Goal: Task Accomplishment & Management: Manage account settings

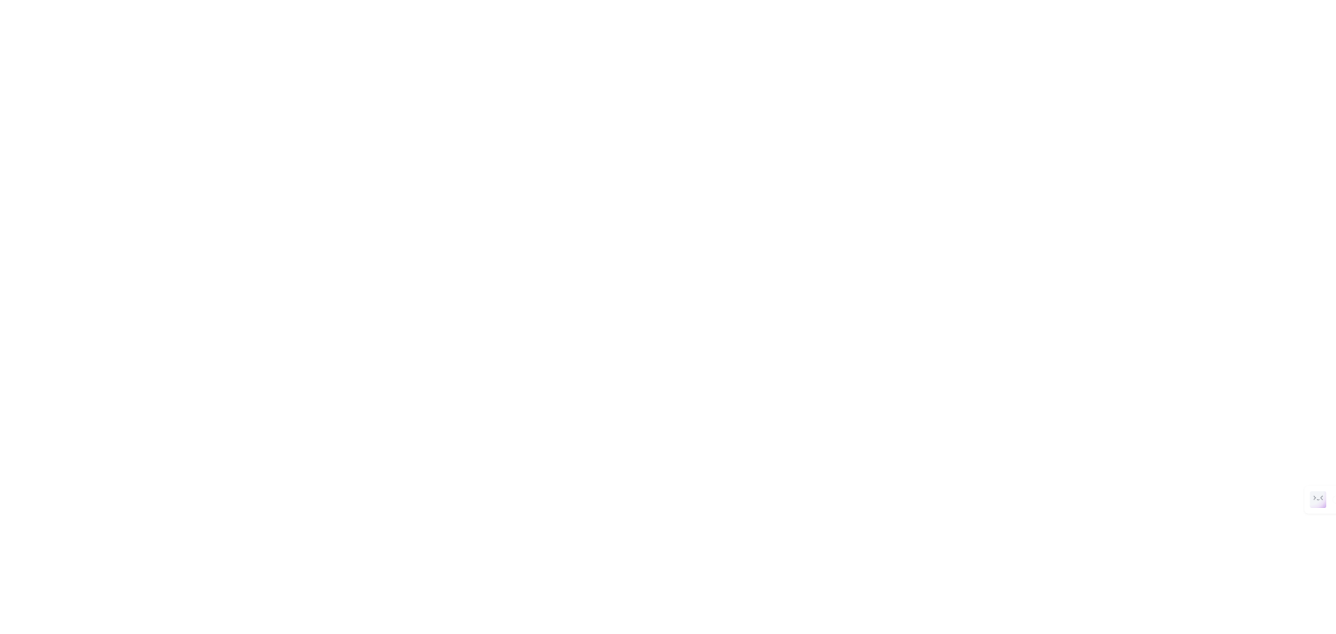
click at [1218, 0] on html at bounding box center [668, 0] width 1336 height 0
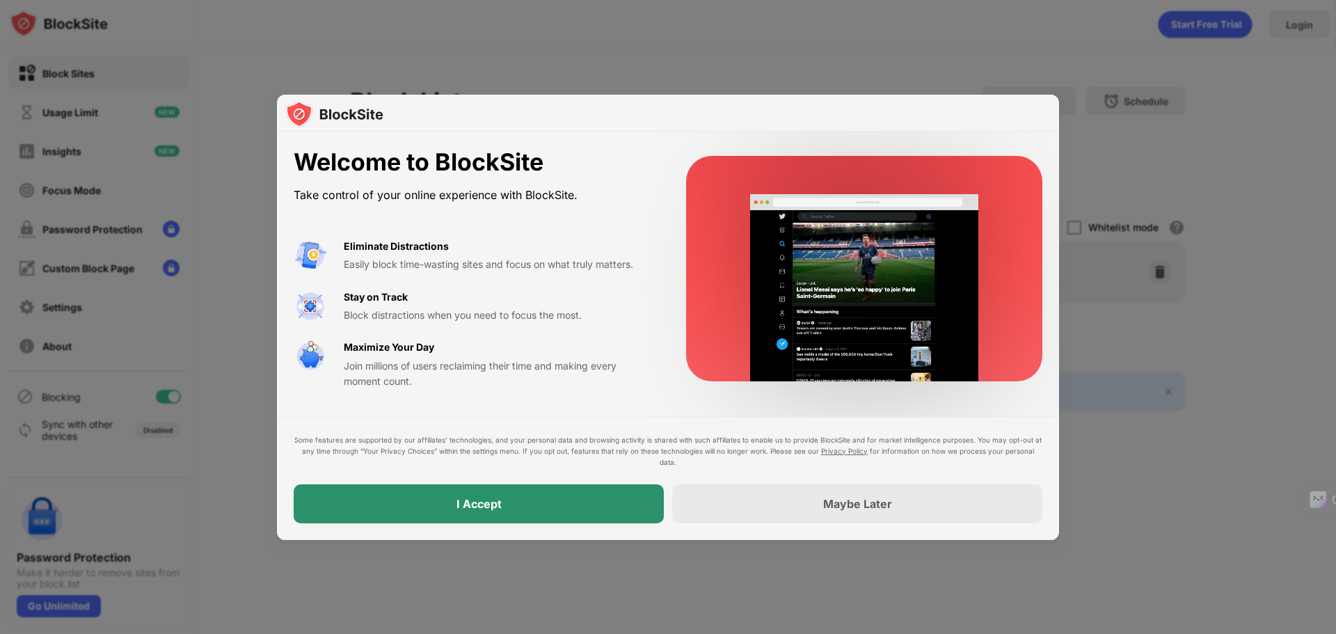
click at [505, 498] on div "I Accept" at bounding box center [479, 503] width 370 height 39
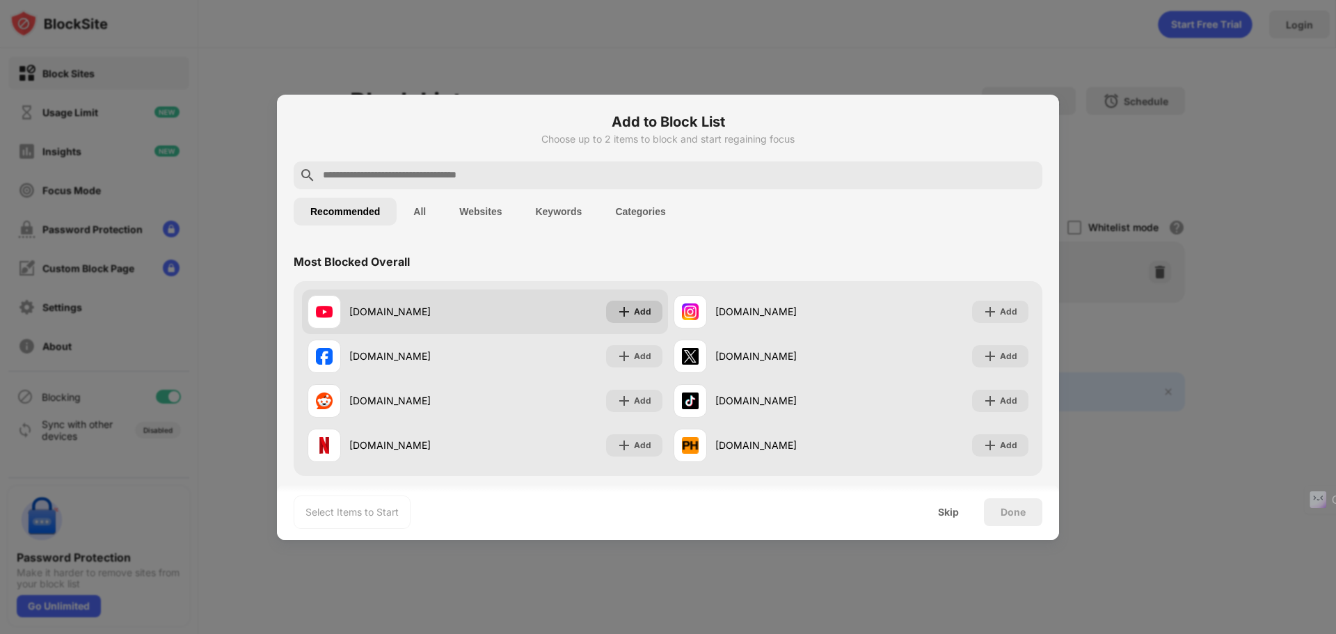
click at [621, 305] on img at bounding box center [624, 312] width 14 height 14
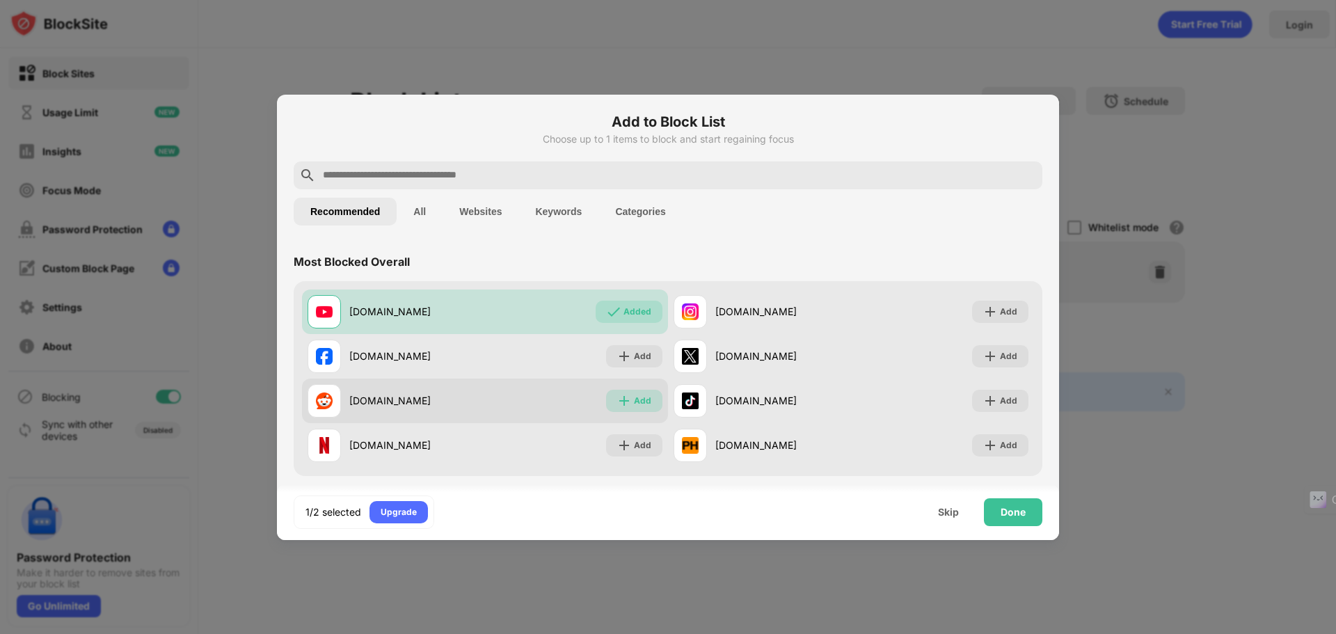
click at [625, 405] on img at bounding box center [624, 401] width 14 height 14
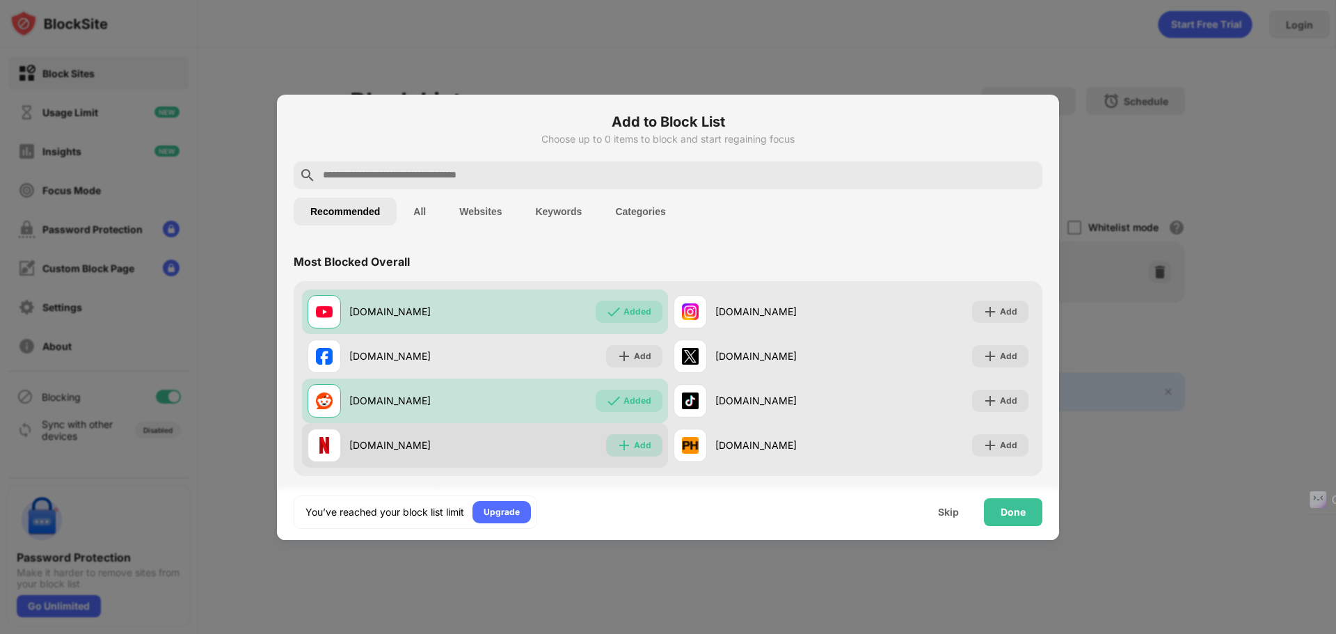
click at [624, 446] on img at bounding box center [624, 445] width 14 height 14
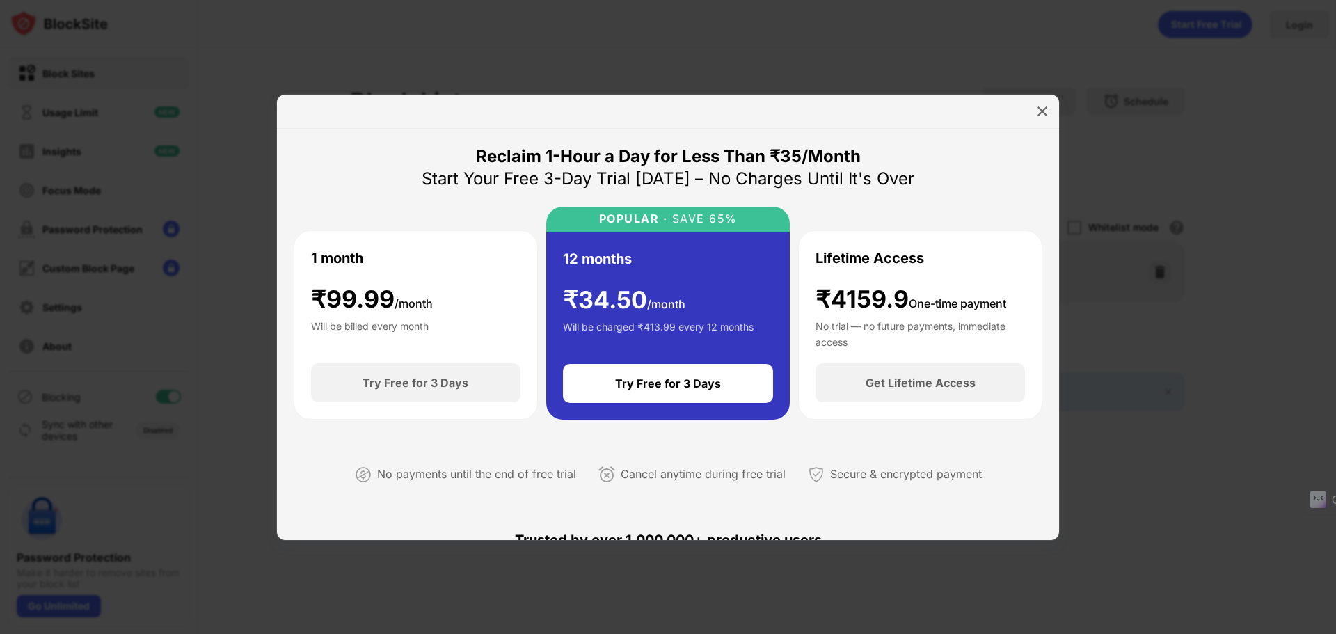
drag, startPoint x: 851, startPoint y: 349, endPoint x: 715, endPoint y: 127, distance: 260.2
click at [715, 127] on div at bounding box center [668, 112] width 782 height 34
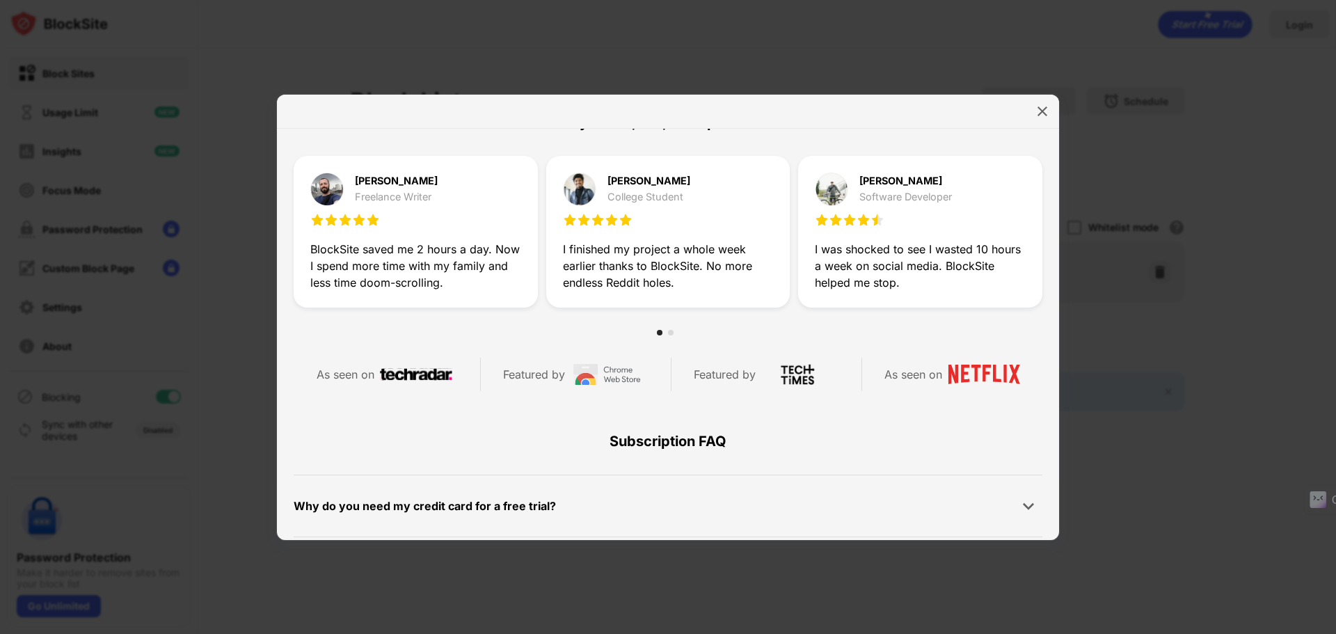
scroll to position [662, 0]
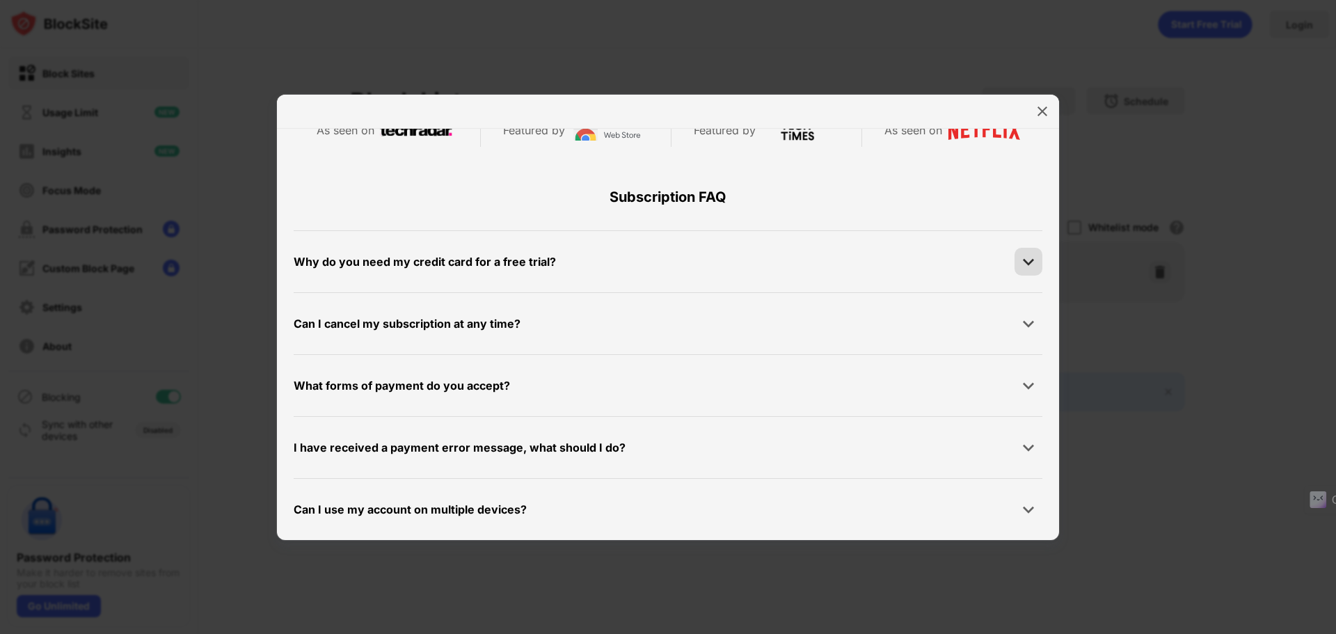
click at [1022, 263] on img at bounding box center [1029, 262] width 14 height 14
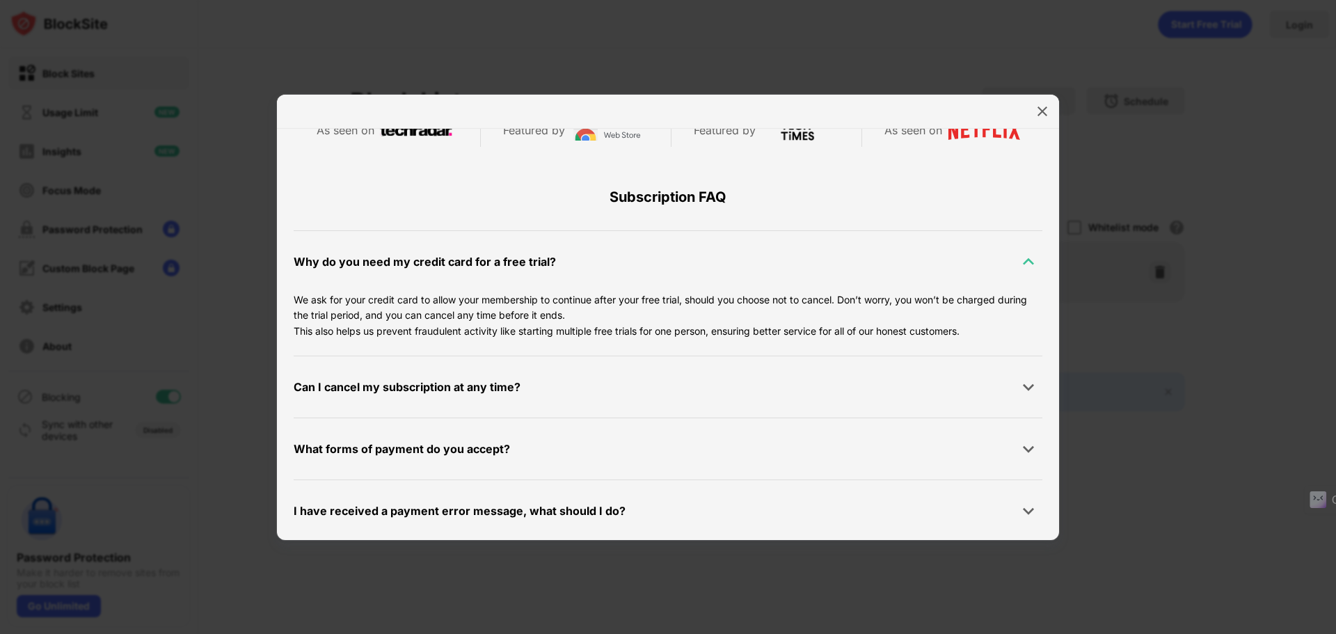
click at [1022, 263] on img at bounding box center [1029, 262] width 14 height 14
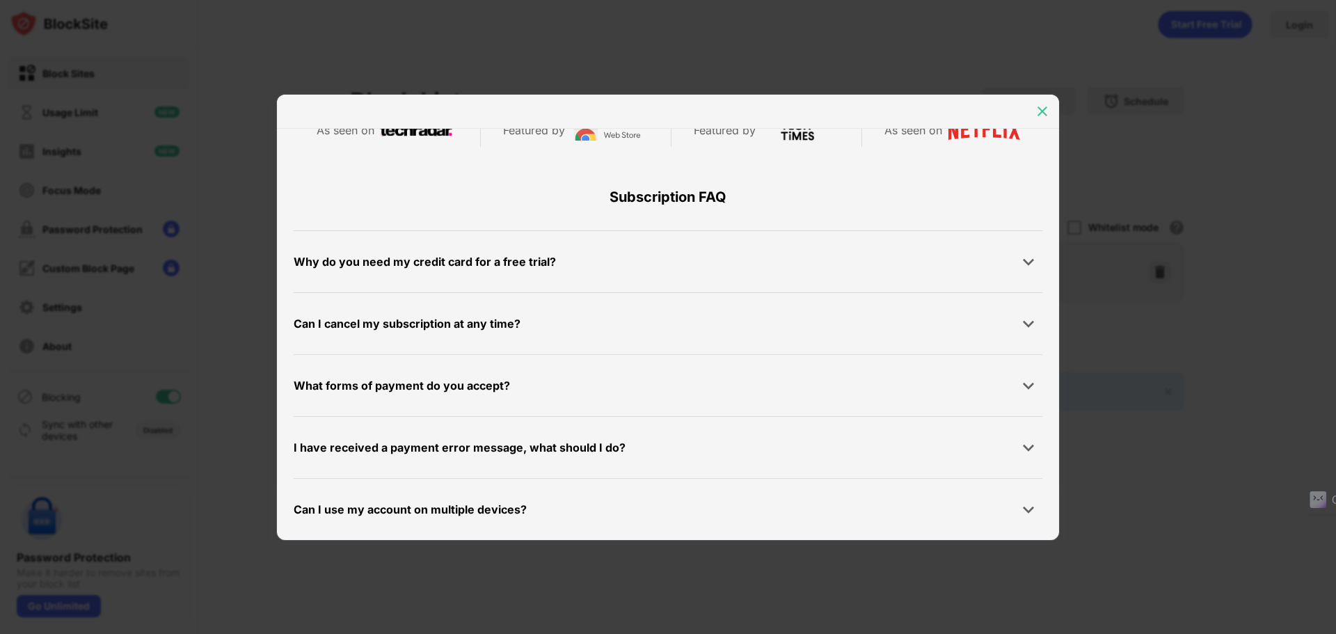
click at [1032, 117] on div at bounding box center [1042, 111] width 22 height 22
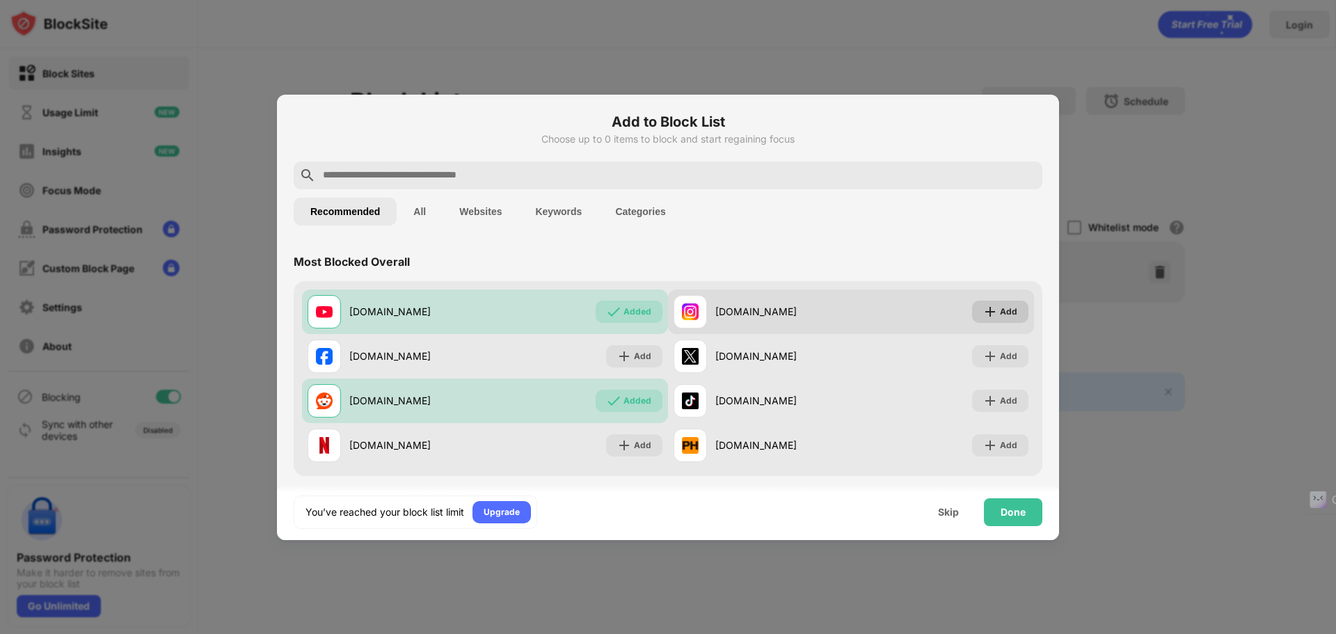
click at [992, 303] on div "Add" at bounding box center [1000, 312] width 56 height 22
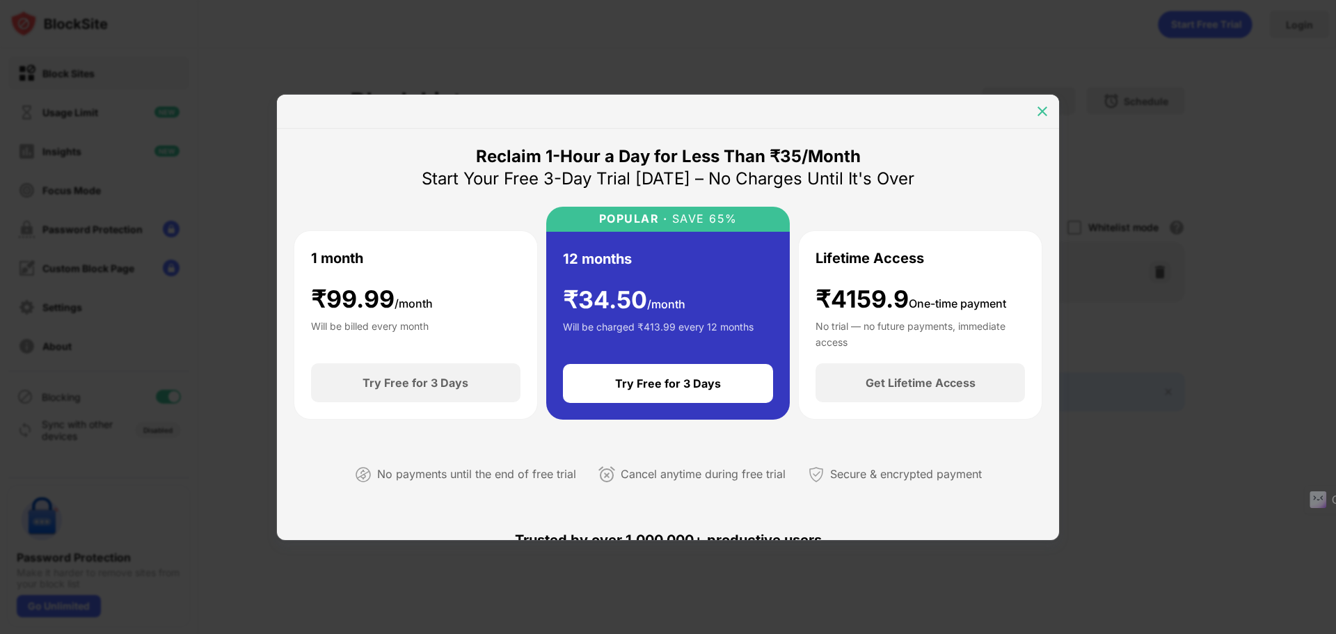
click at [1043, 109] on img at bounding box center [1043, 111] width 14 height 14
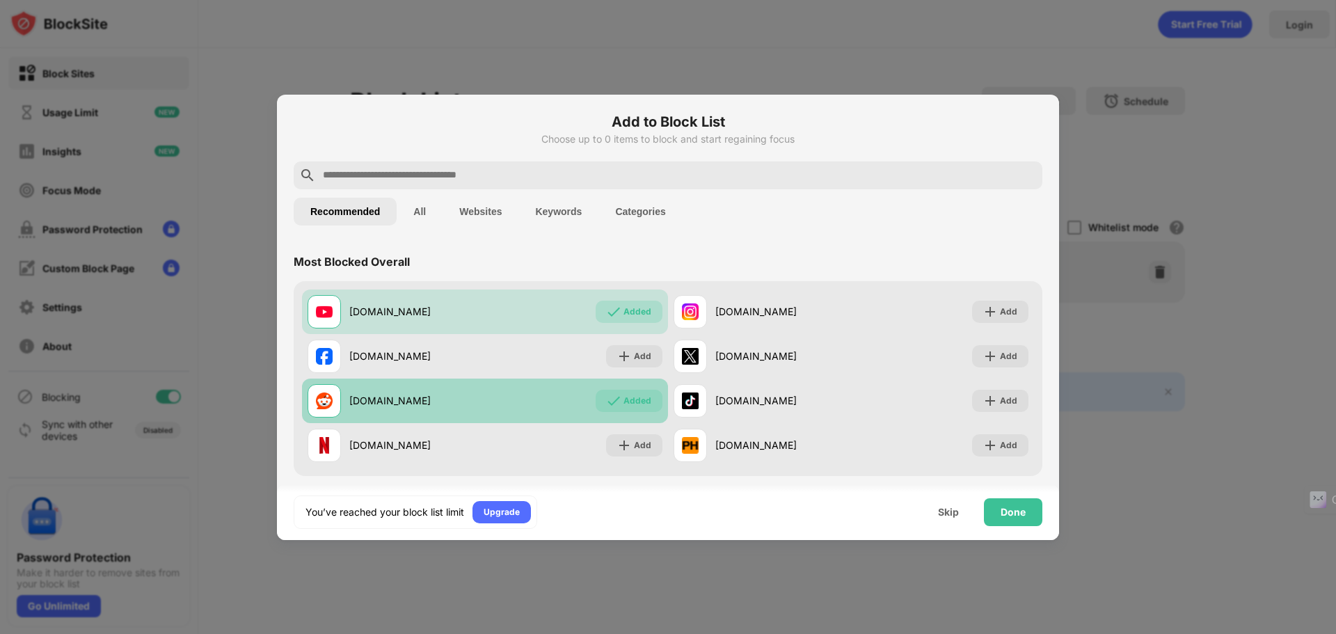
click at [637, 401] on div "Added" at bounding box center [638, 401] width 28 height 14
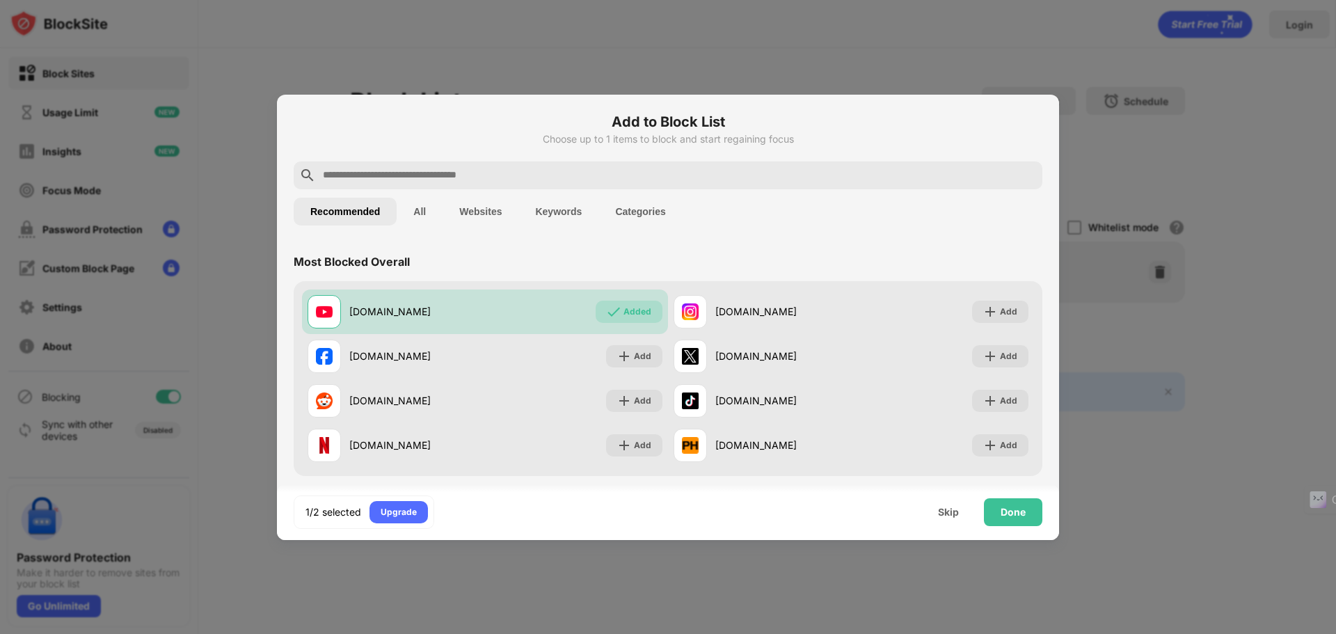
click at [507, 184] on div at bounding box center [668, 175] width 749 height 28
click at [508, 179] on input "text" at bounding box center [679, 175] width 715 height 17
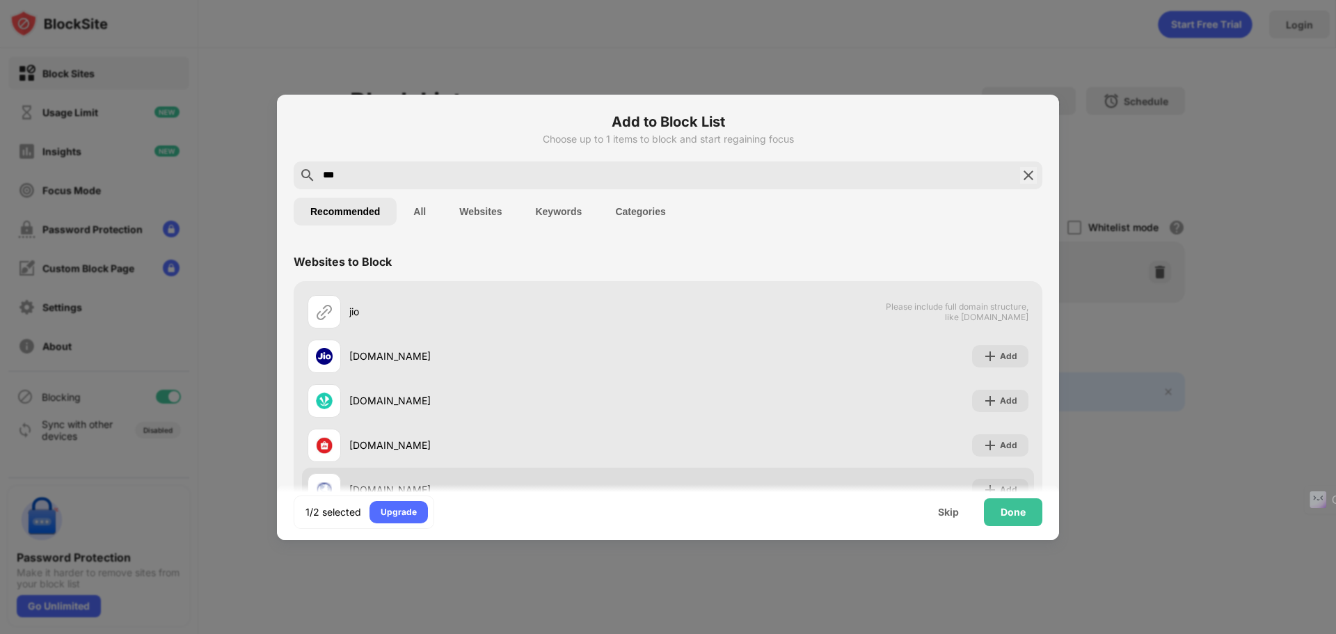
scroll to position [95, 0]
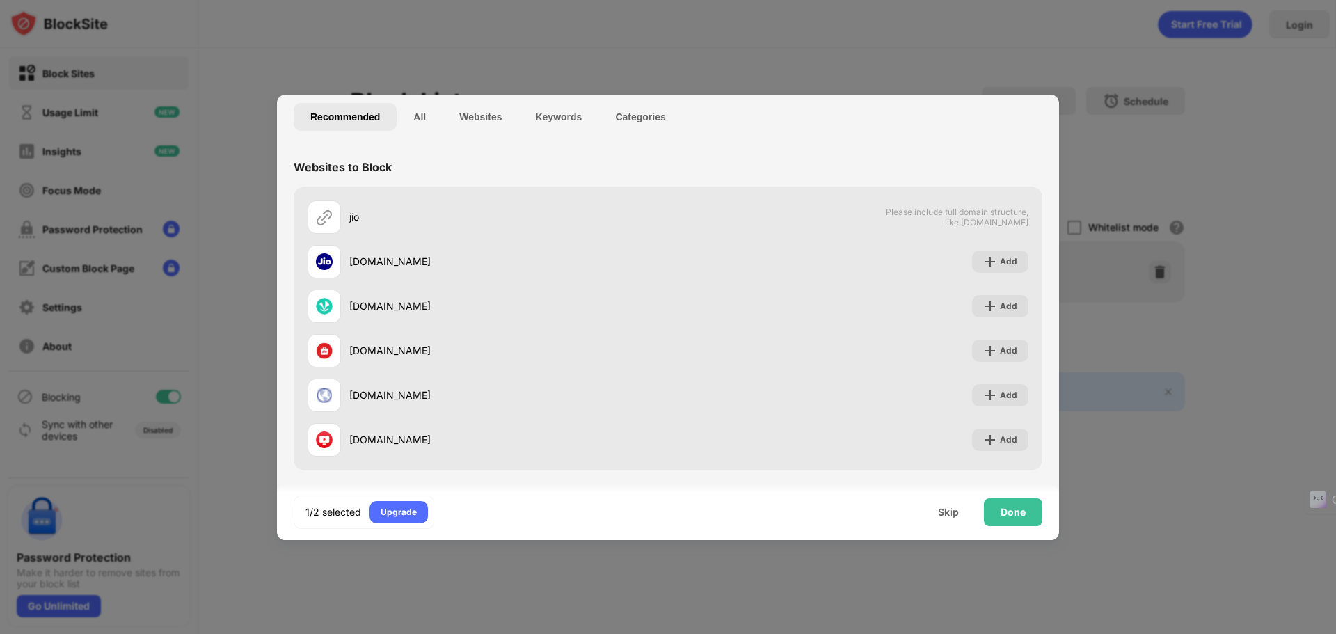
type input "***"
click at [371, 117] on button "Recommended" at bounding box center [345, 117] width 103 height 28
click at [413, 116] on button "All" at bounding box center [420, 117] width 46 height 28
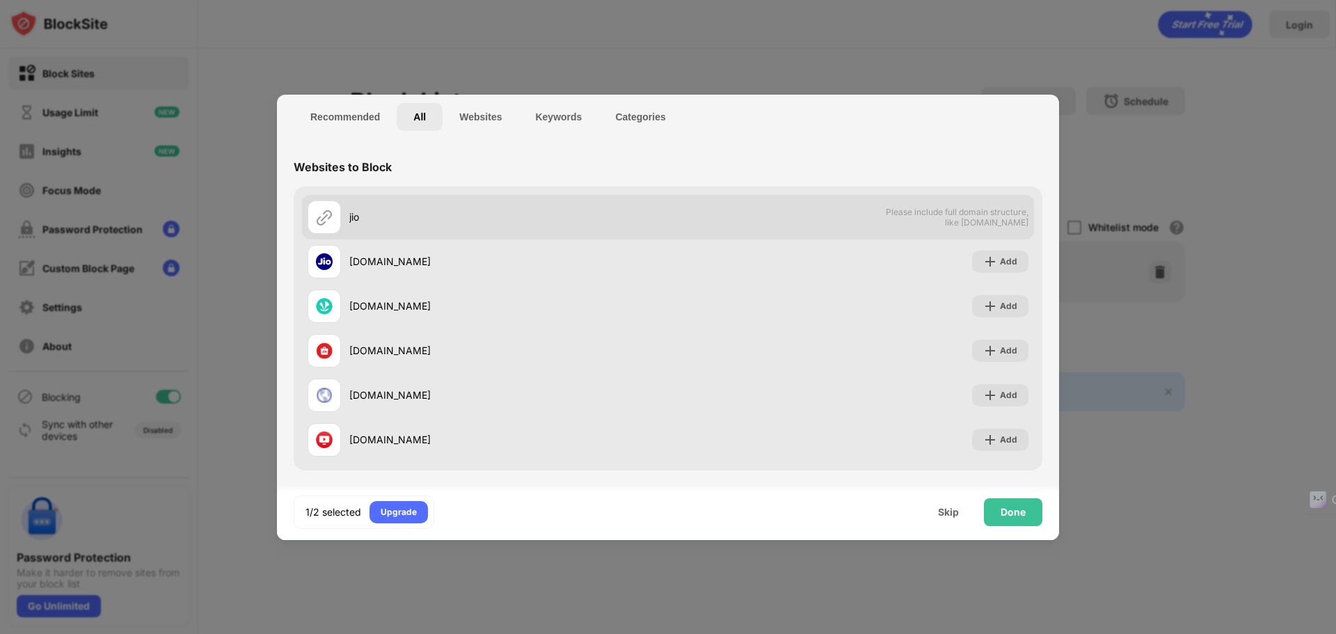
scroll to position [0, 0]
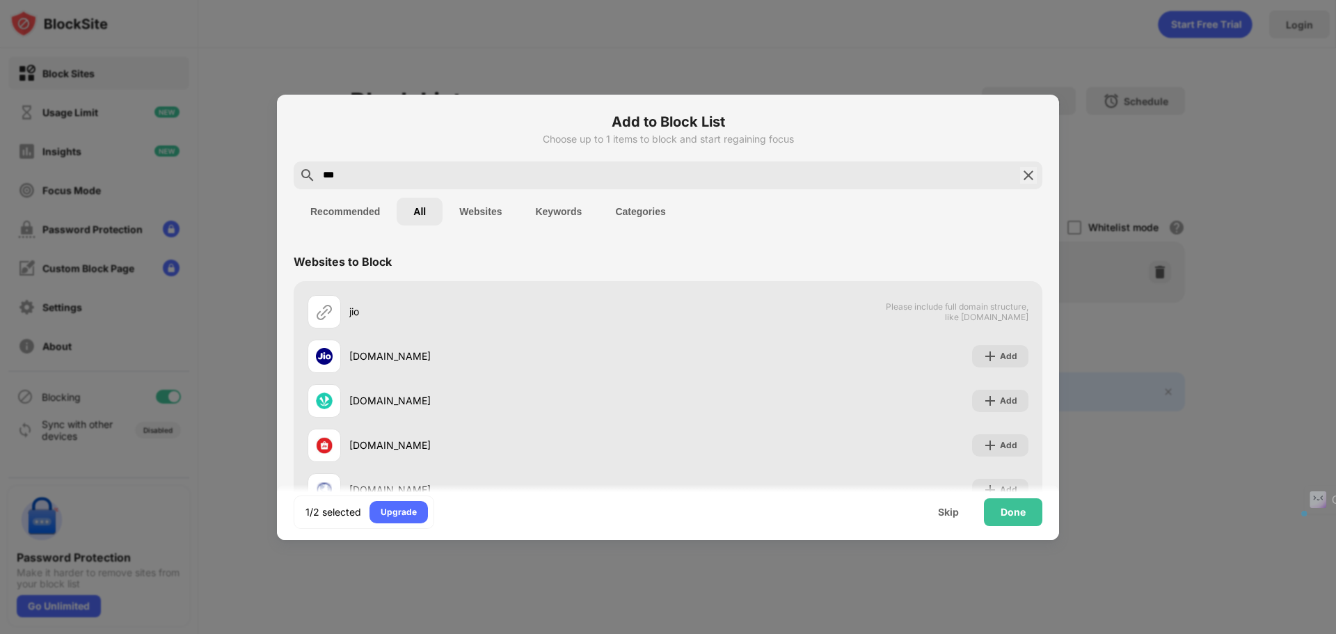
drag, startPoint x: 355, startPoint y: 176, endPoint x: 269, endPoint y: 172, distance: 85.7
click at [271, 633] on div "Add to Block List Choose up to 1 items to block and start regaining focus *** R…" at bounding box center [668, 634] width 1336 height 0
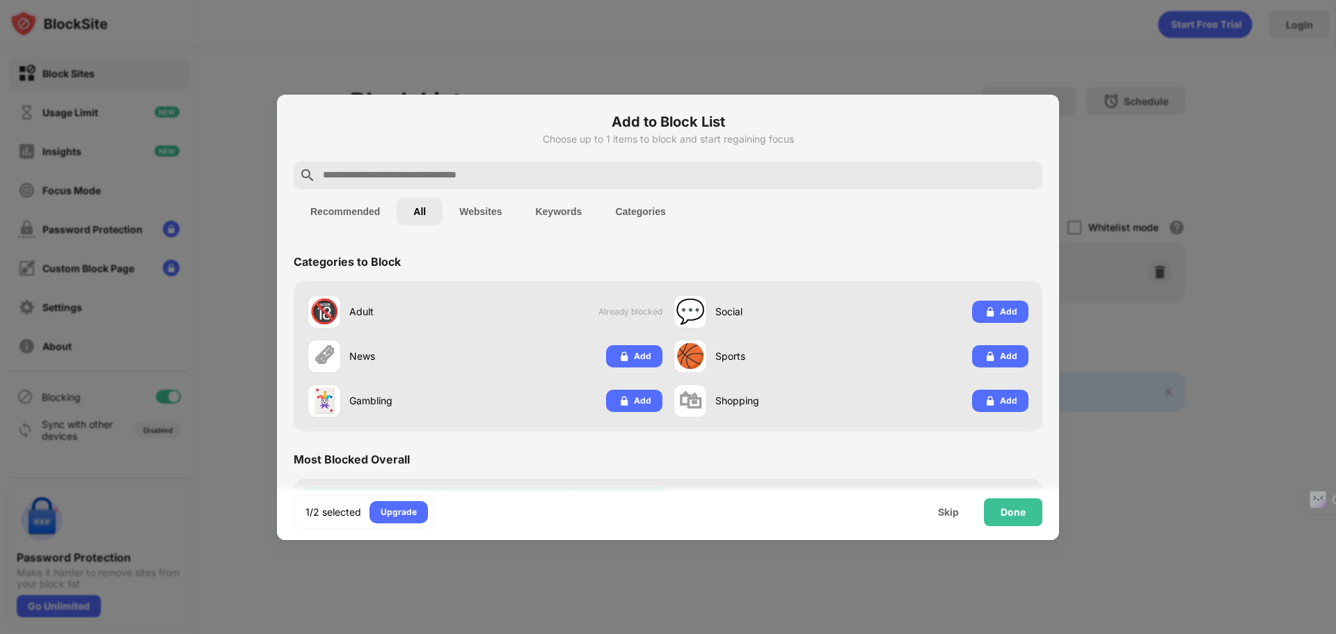
click at [340, 212] on button "Recommended" at bounding box center [345, 212] width 103 height 28
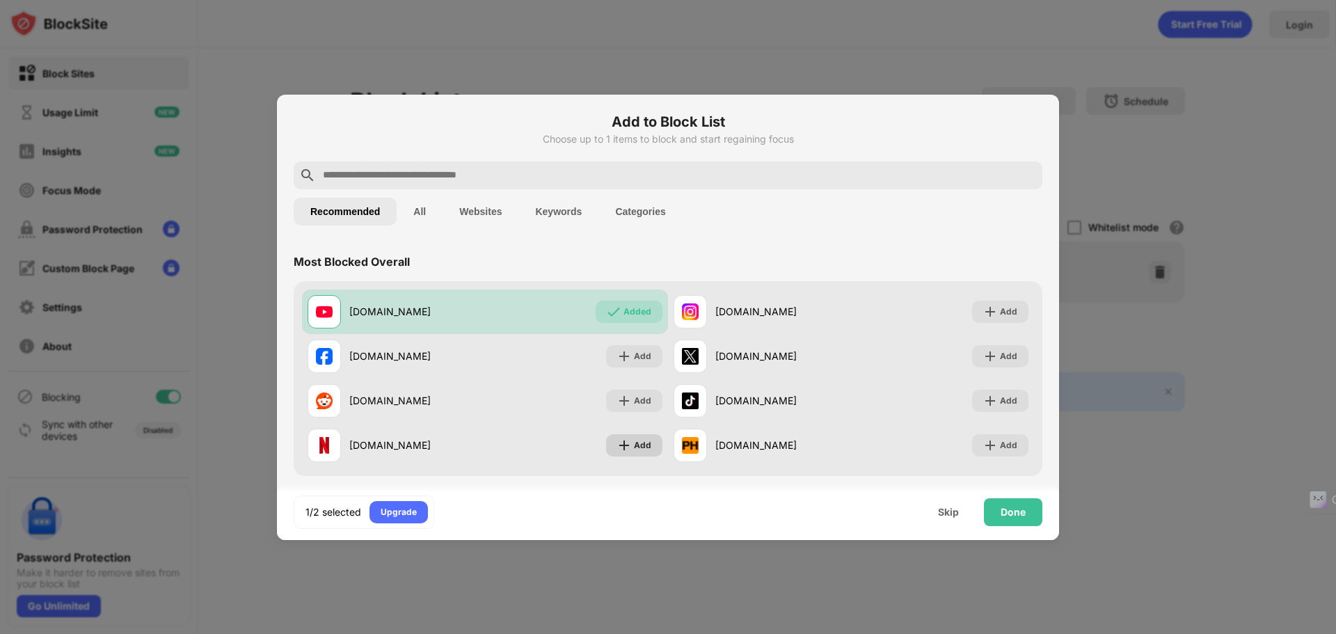
scroll to position [418, 0]
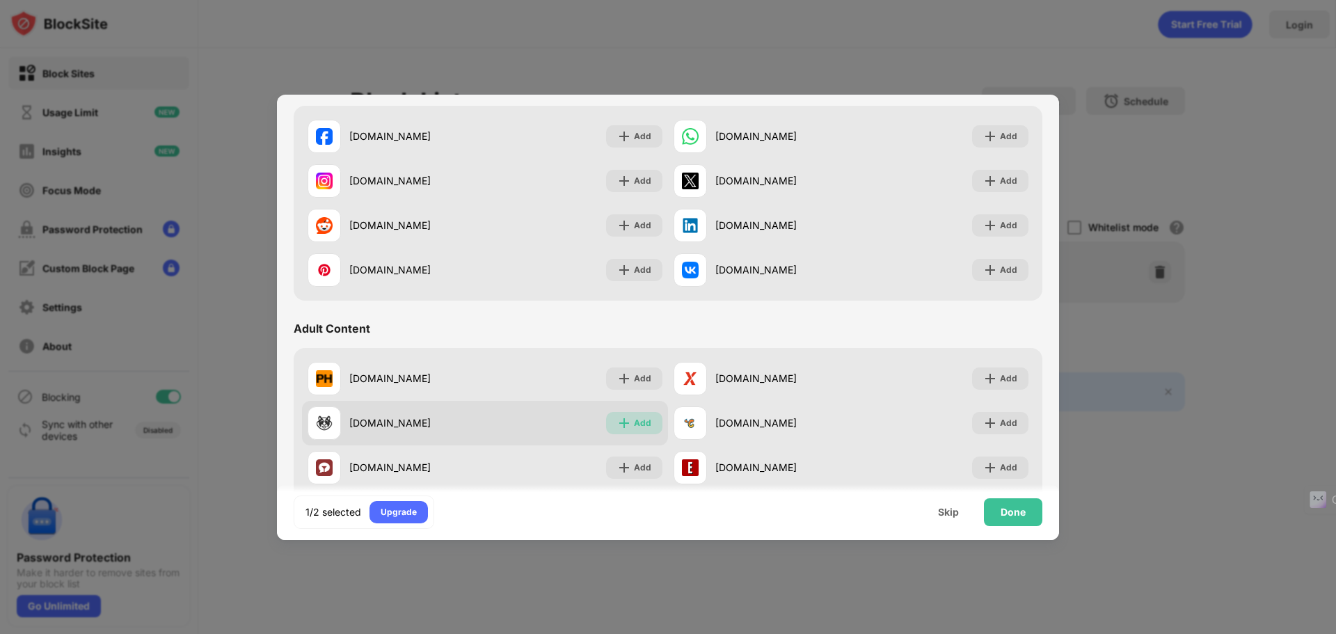
click at [614, 430] on div "Add" at bounding box center [634, 423] width 56 height 22
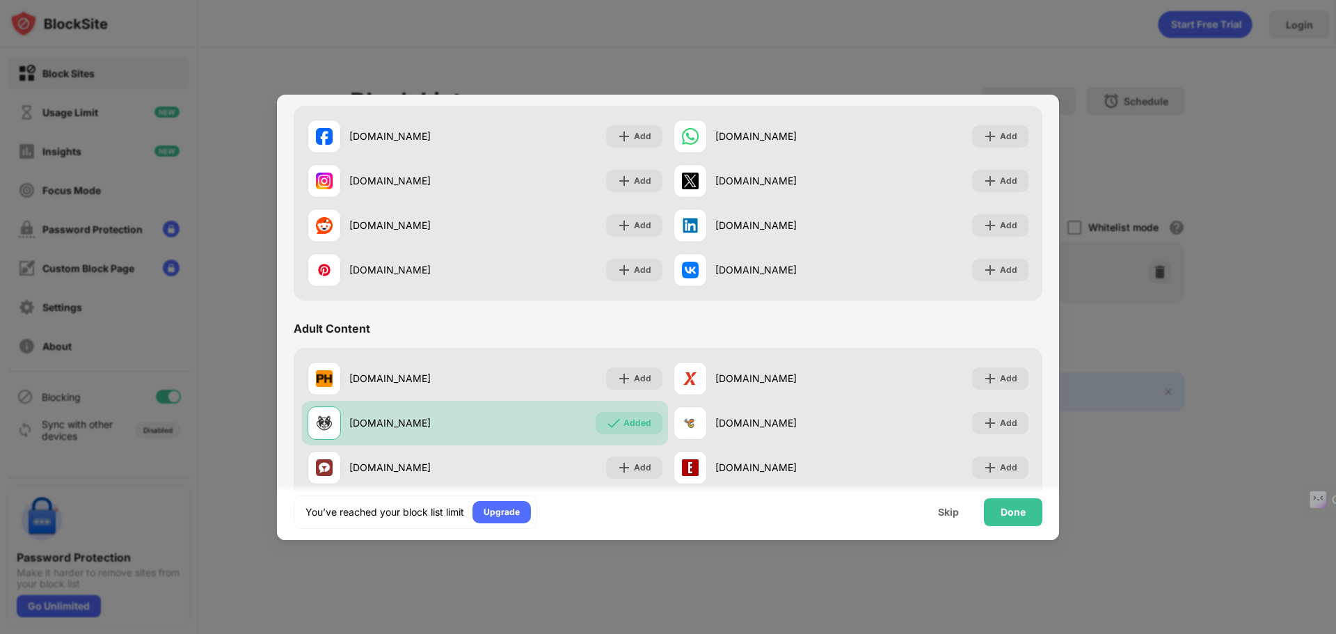
scroll to position [557, 0]
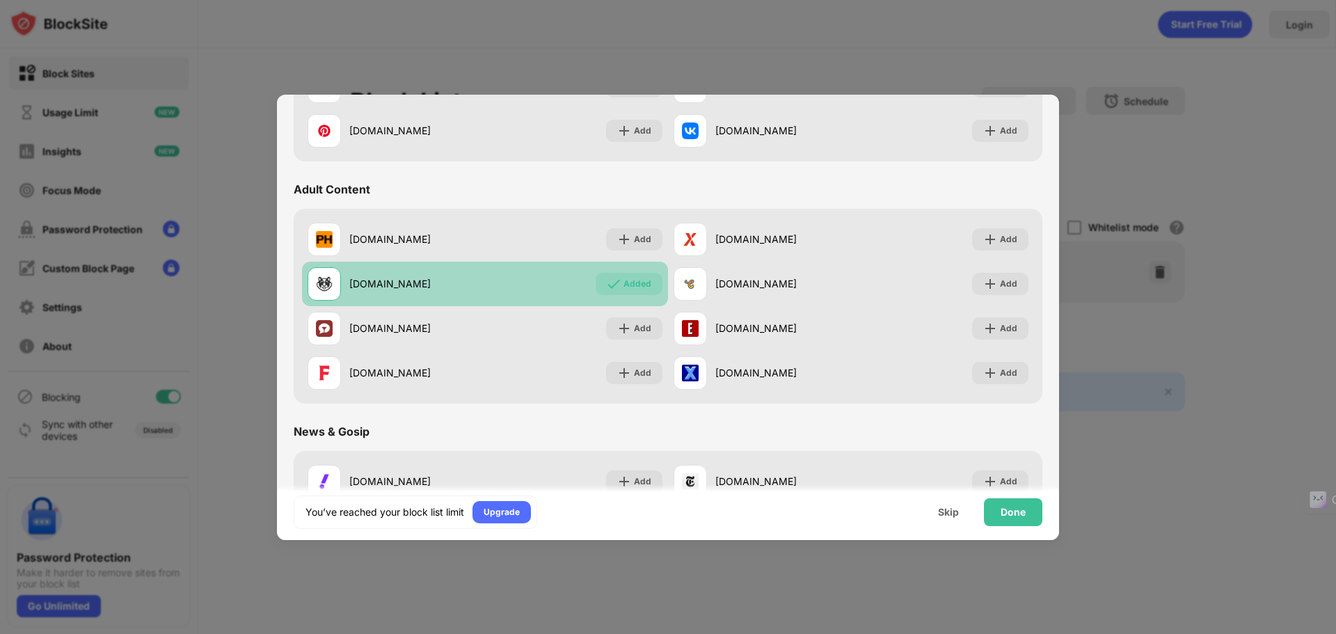
click at [637, 290] on div "Added" at bounding box center [638, 284] width 28 height 14
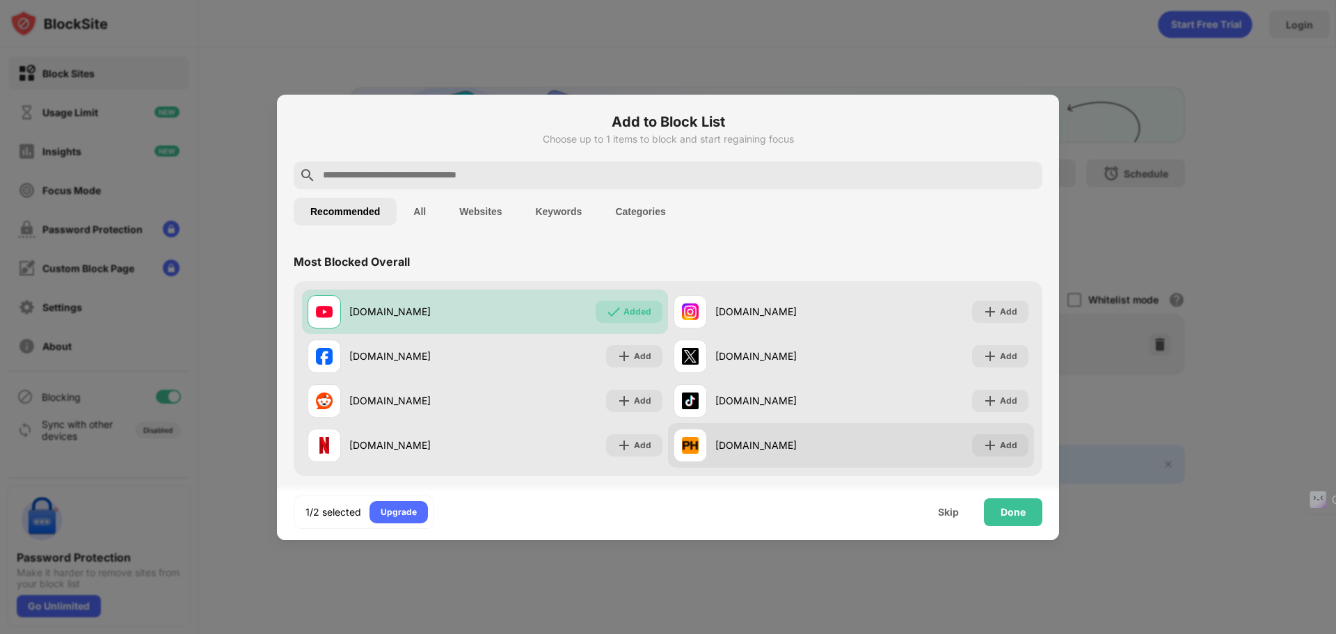
scroll to position [0, 0]
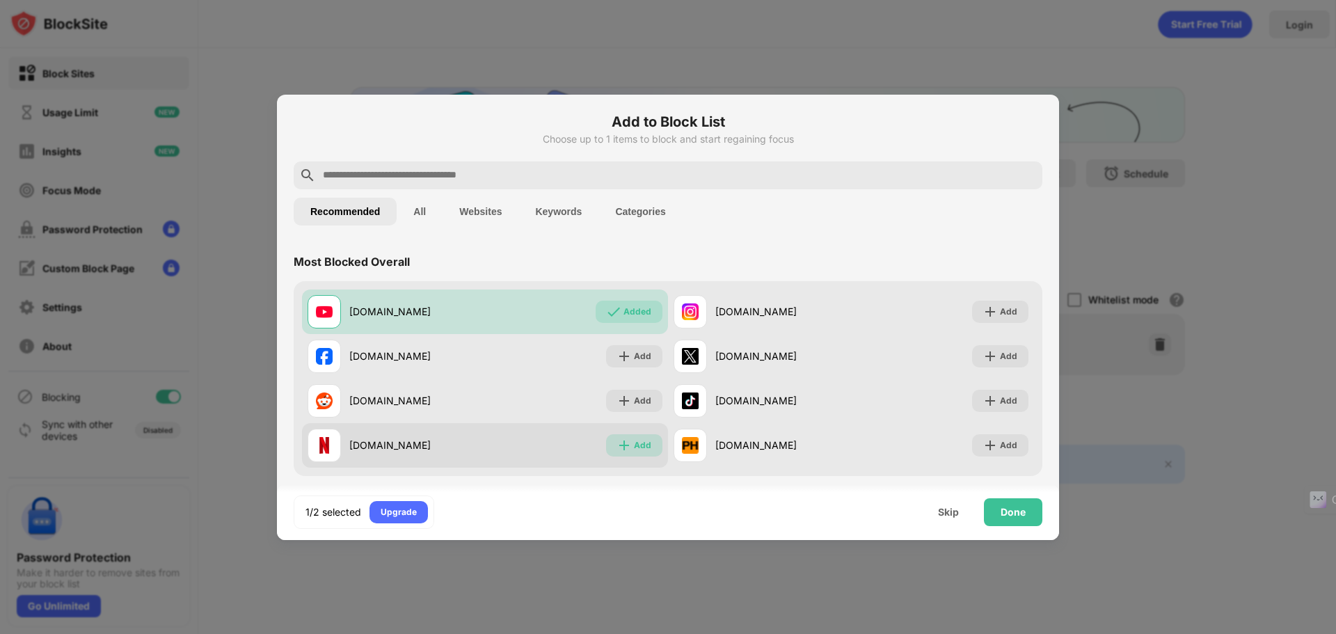
click at [618, 443] on img at bounding box center [624, 445] width 14 height 14
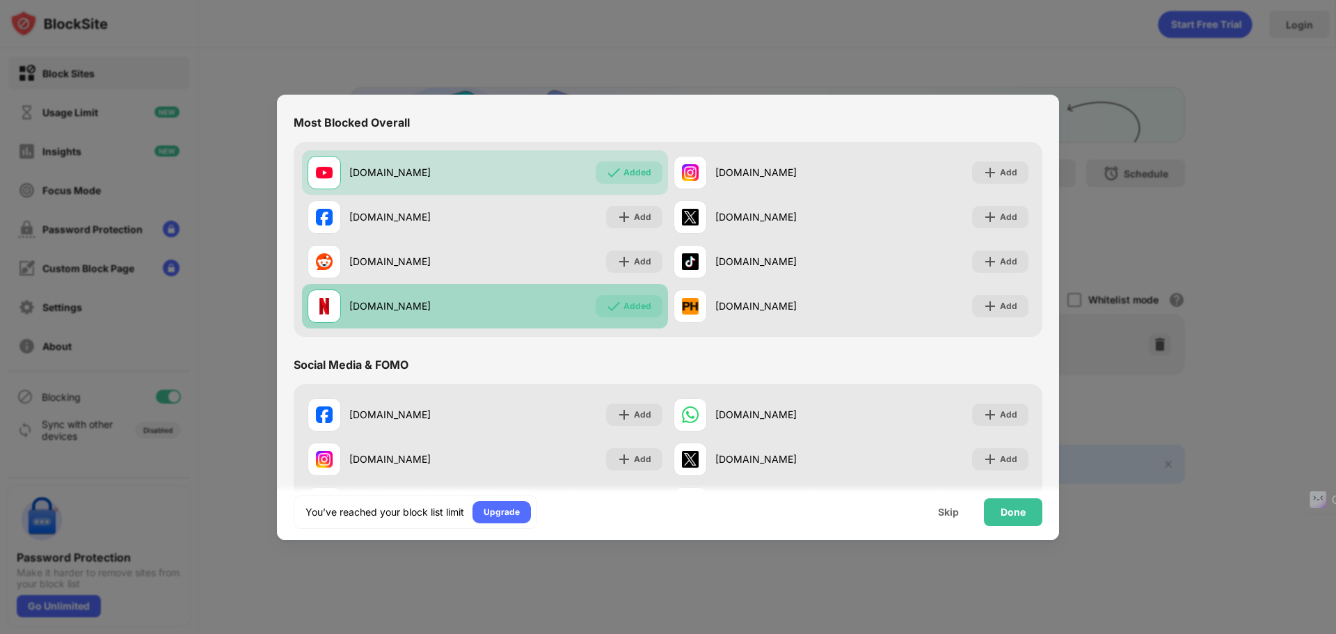
click at [624, 292] on div "netflix.com Added" at bounding box center [485, 306] width 366 height 45
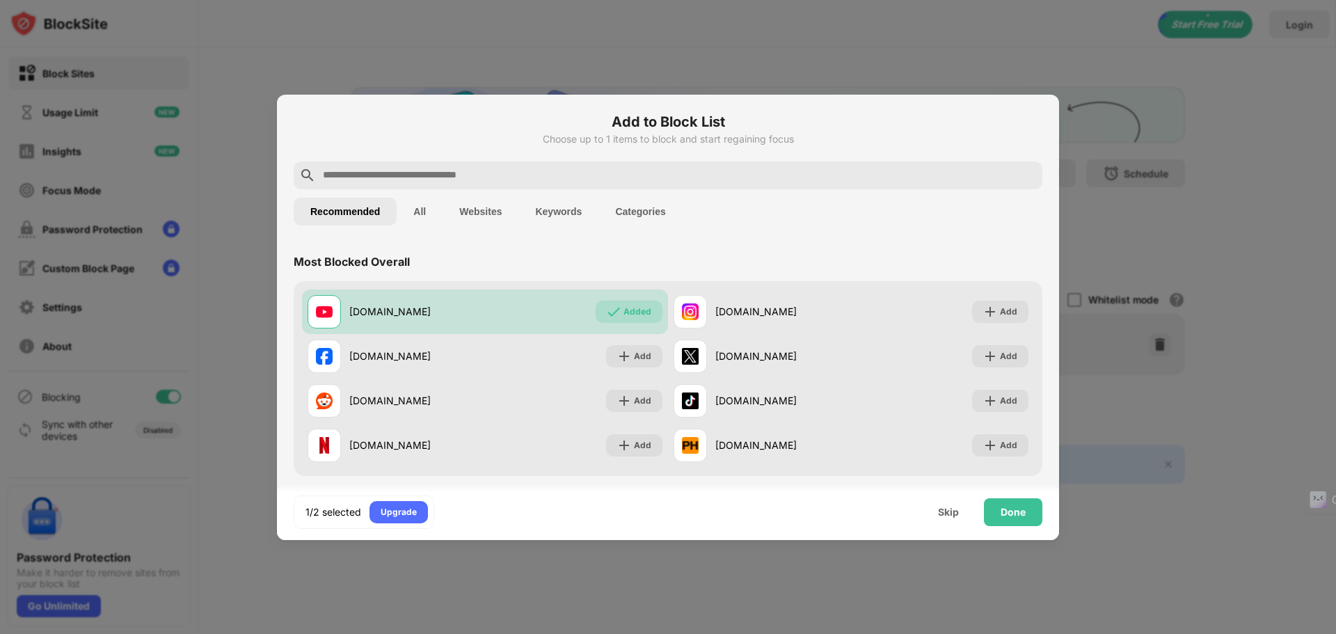
click at [615, 175] on input "text" at bounding box center [679, 175] width 715 height 17
paste input "**********"
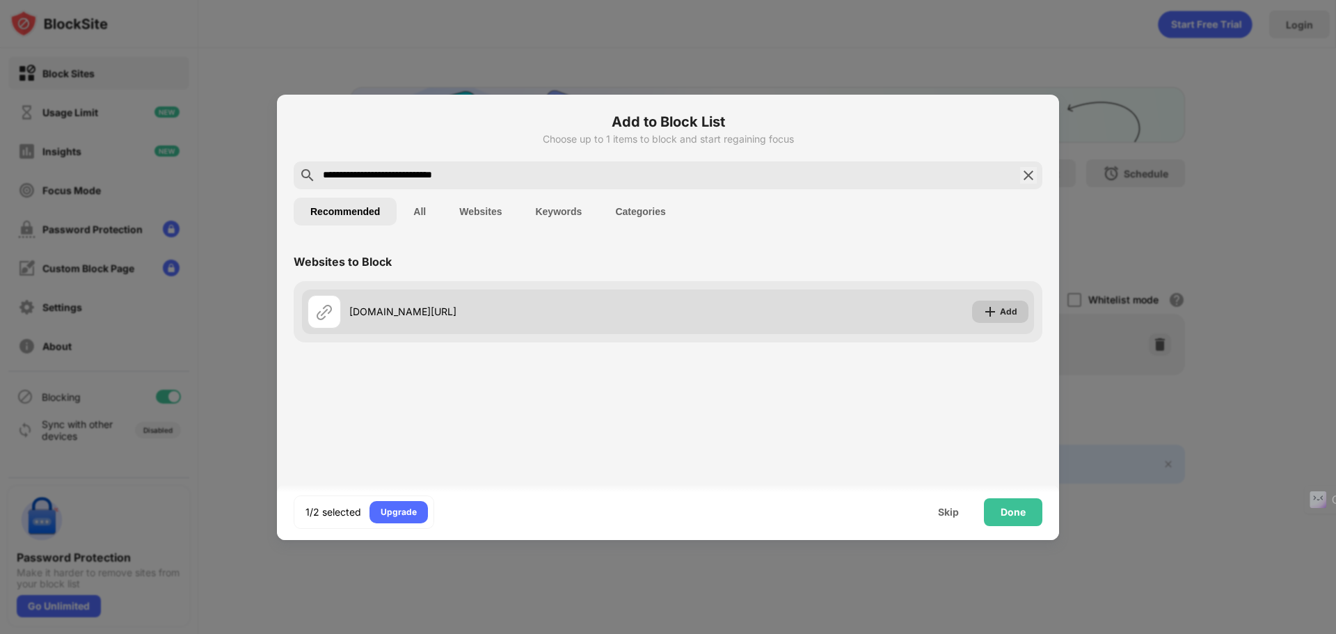
type input "**********"
click at [999, 313] on div "Add" at bounding box center [1000, 312] width 56 height 22
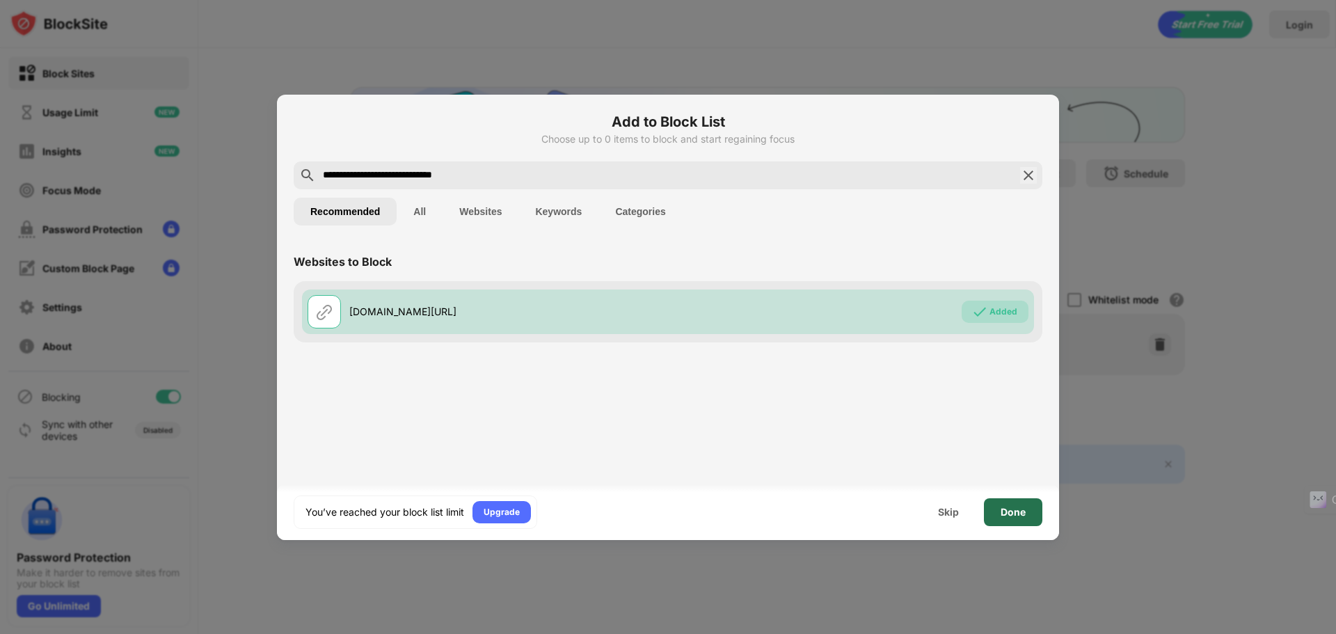
click at [1012, 516] on div "Done" at bounding box center [1013, 512] width 25 height 11
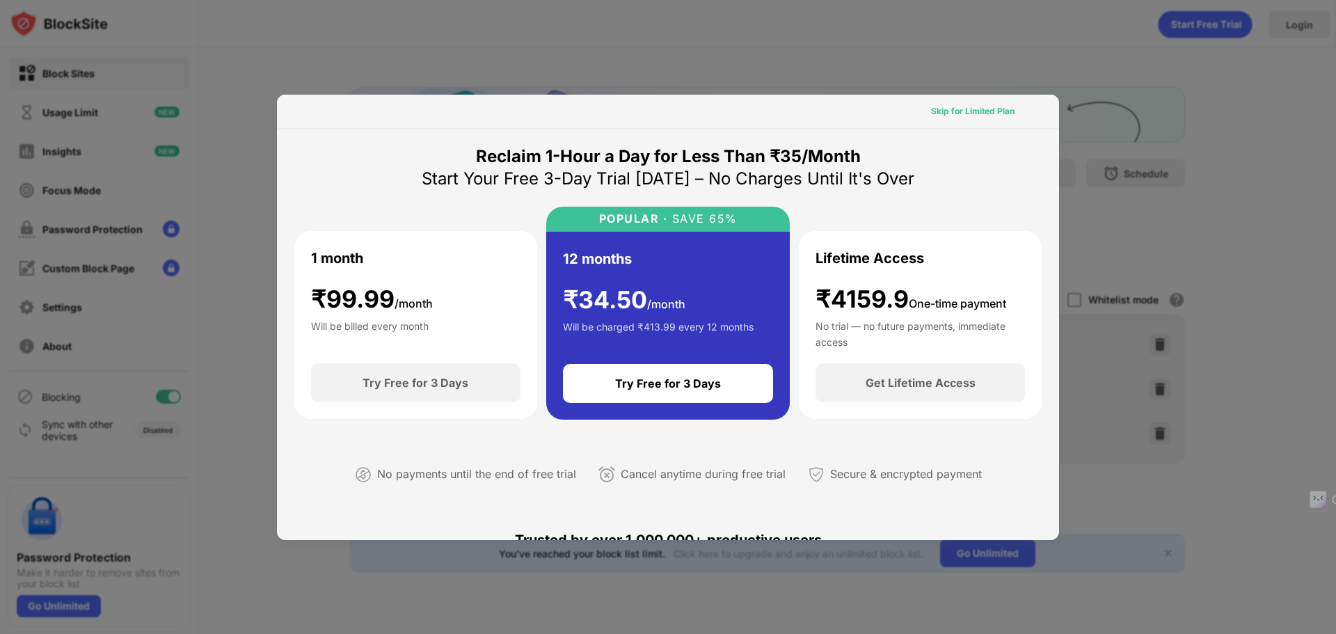
click at [969, 108] on div "Skip for Limited Plan" at bounding box center [973, 111] width 84 height 14
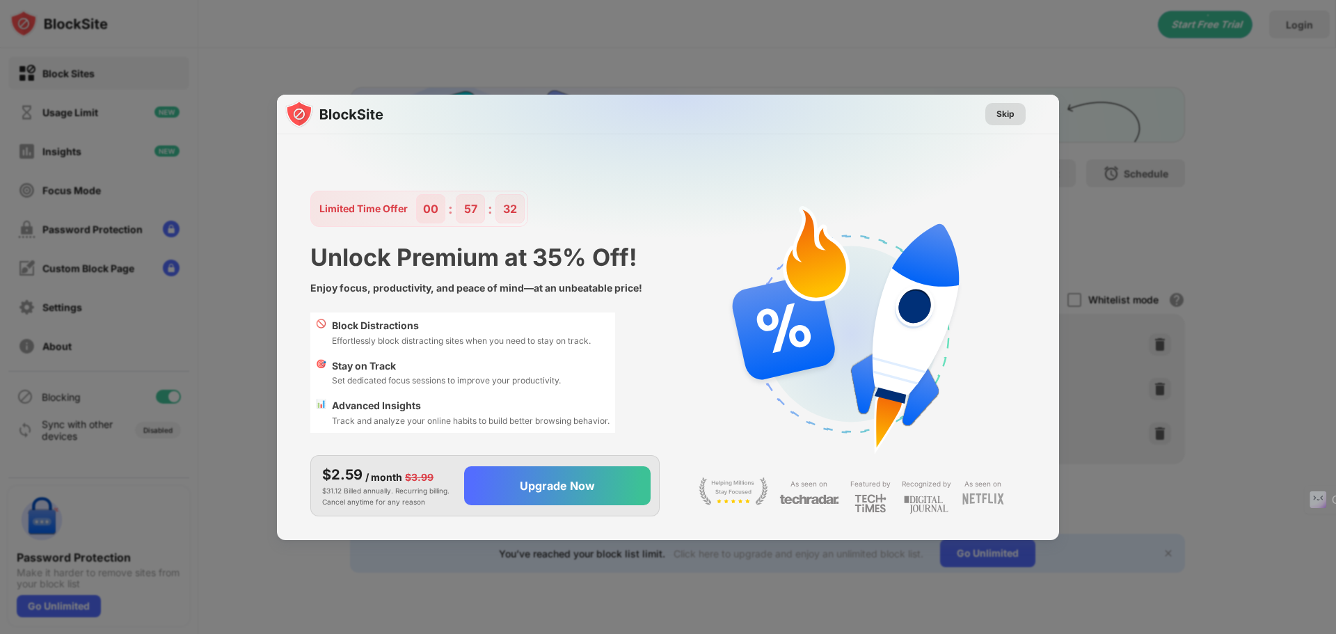
click at [1014, 113] on div "Skip" at bounding box center [1006, 114] width 18 height 14
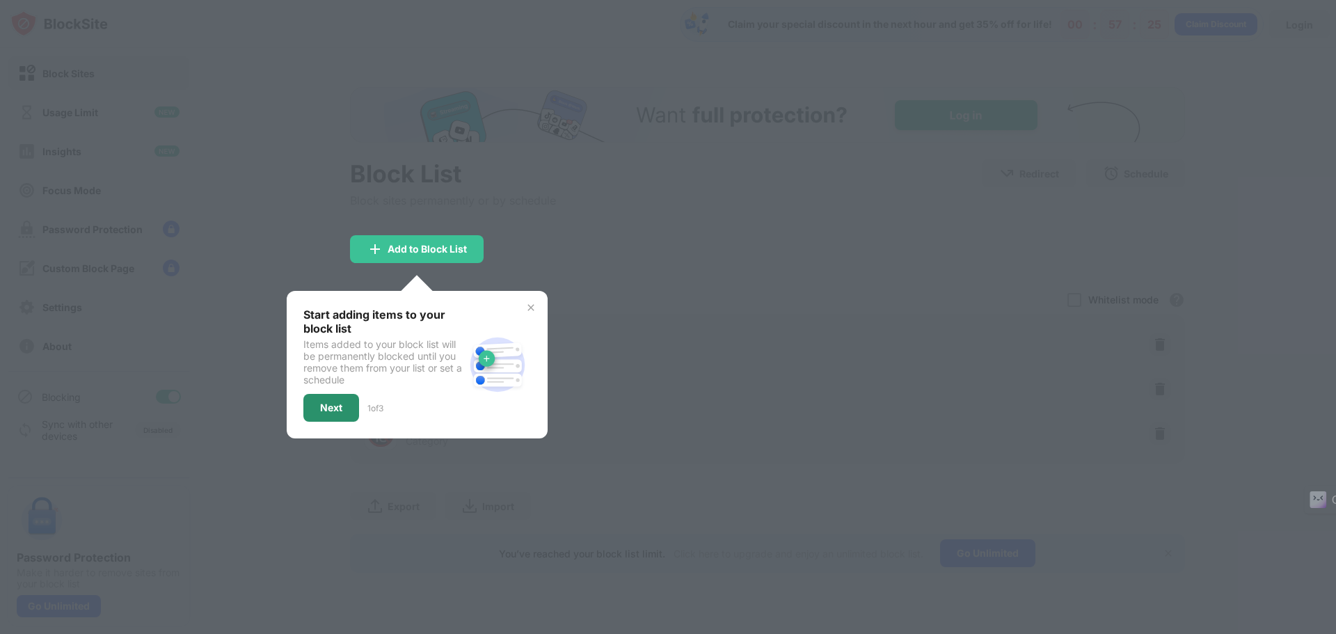
click at [341, 417] on div "Next" at bounding box center [331, 408] width 56 height 28
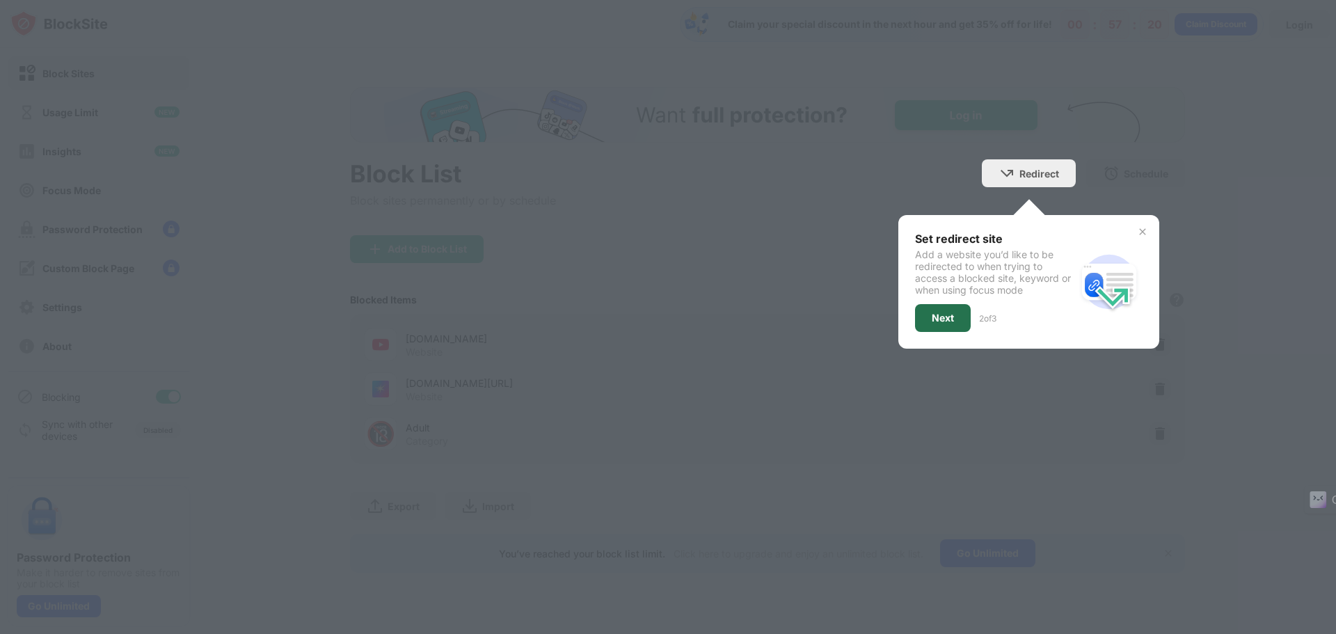
click at [927, 325] on div "Next" at bounding box center [943, 318] width 56 height 28
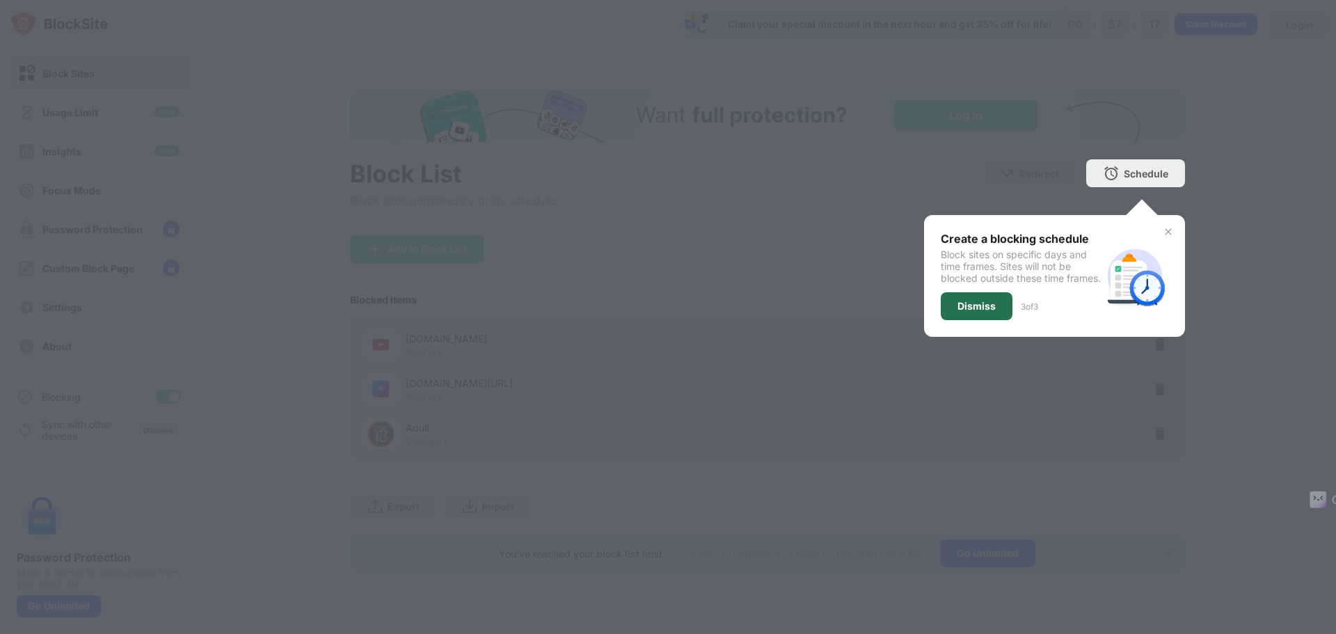
click at [944, 317] on div "Dismiss" at bounding box center [977, 306] width 72 height 28
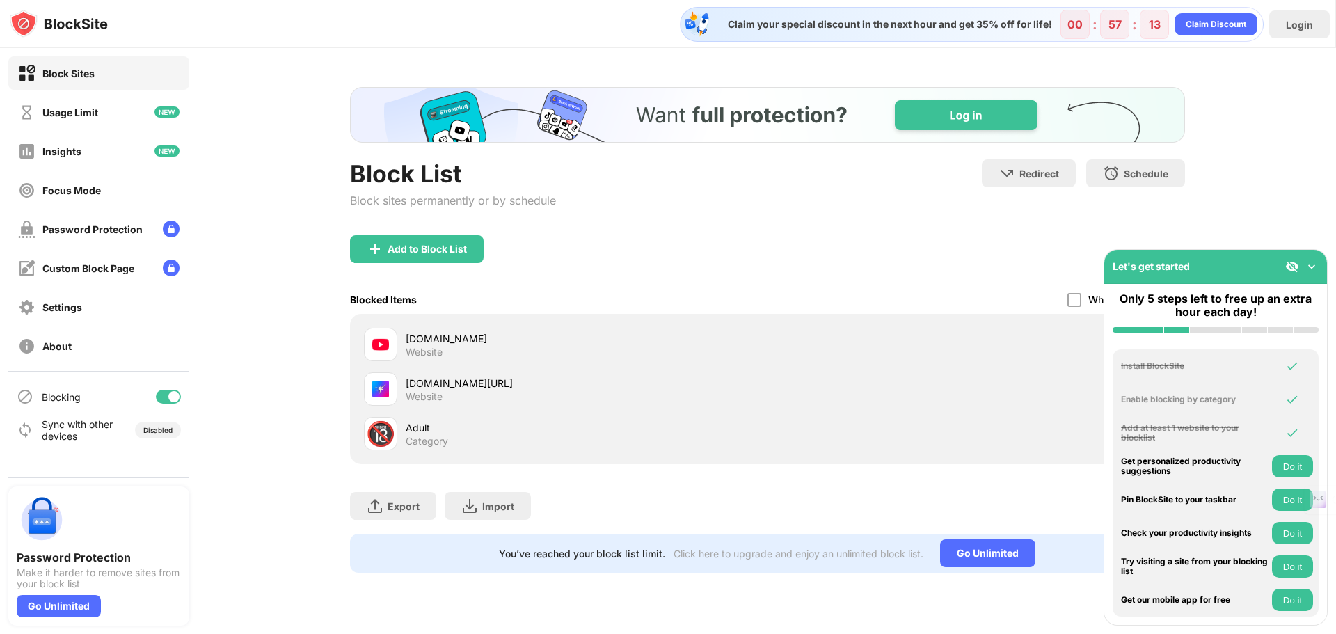
click at [925, 102] on img "Banner Message" at bounding box center [766, 115] width 835 height 56
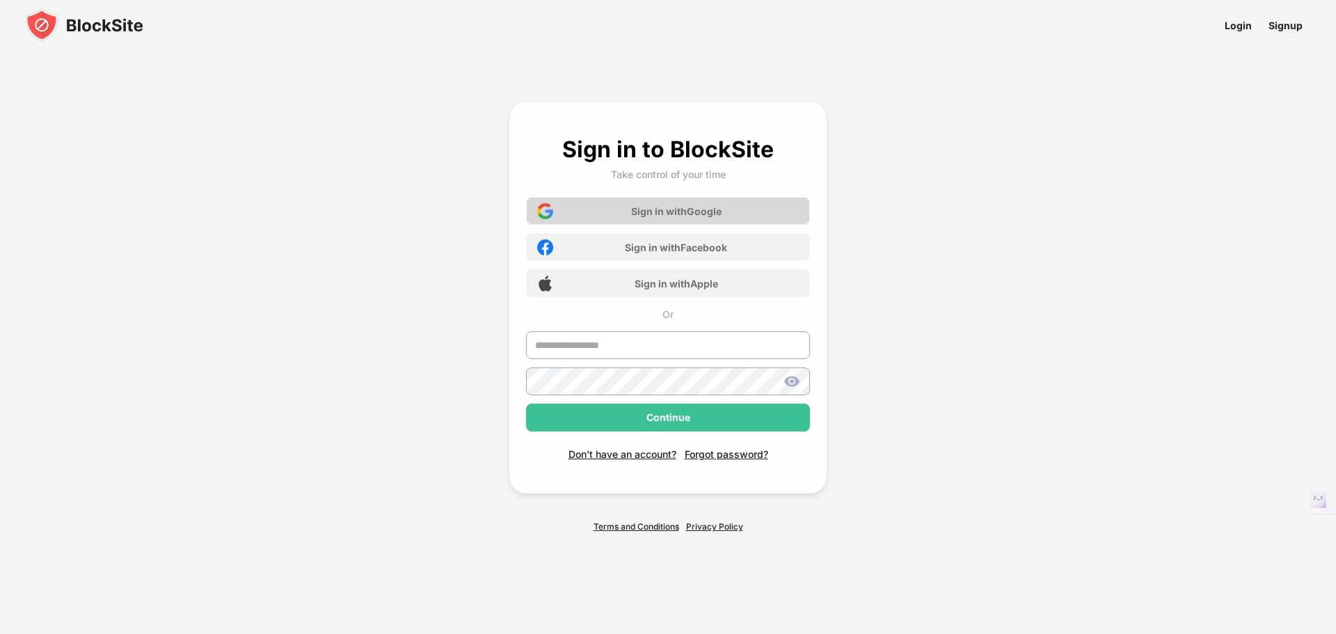
click at [693, 214] on div "Sign in with Google" at bounding box center [676, 211] width 90 height 12
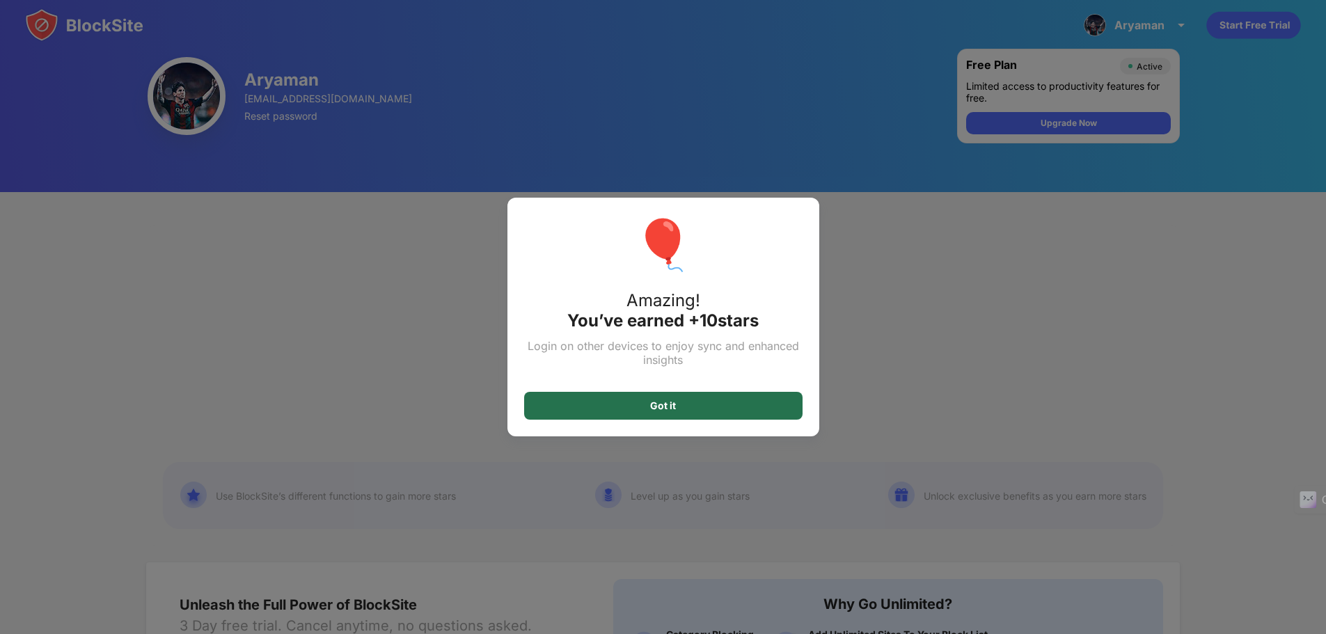
click at [665, 403] on div "Got it" at bounding box center [663, 405] width 26 height 11
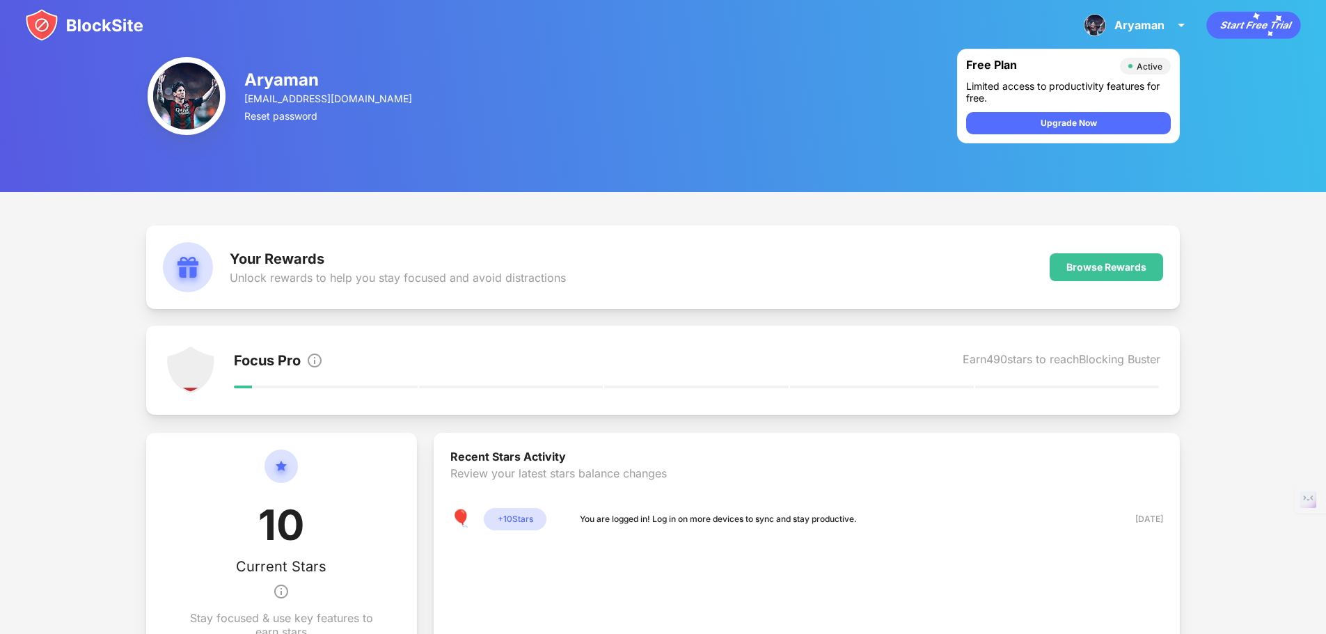
click at [82, 15] on img at bounding box center [84, 24] width 118 height 33
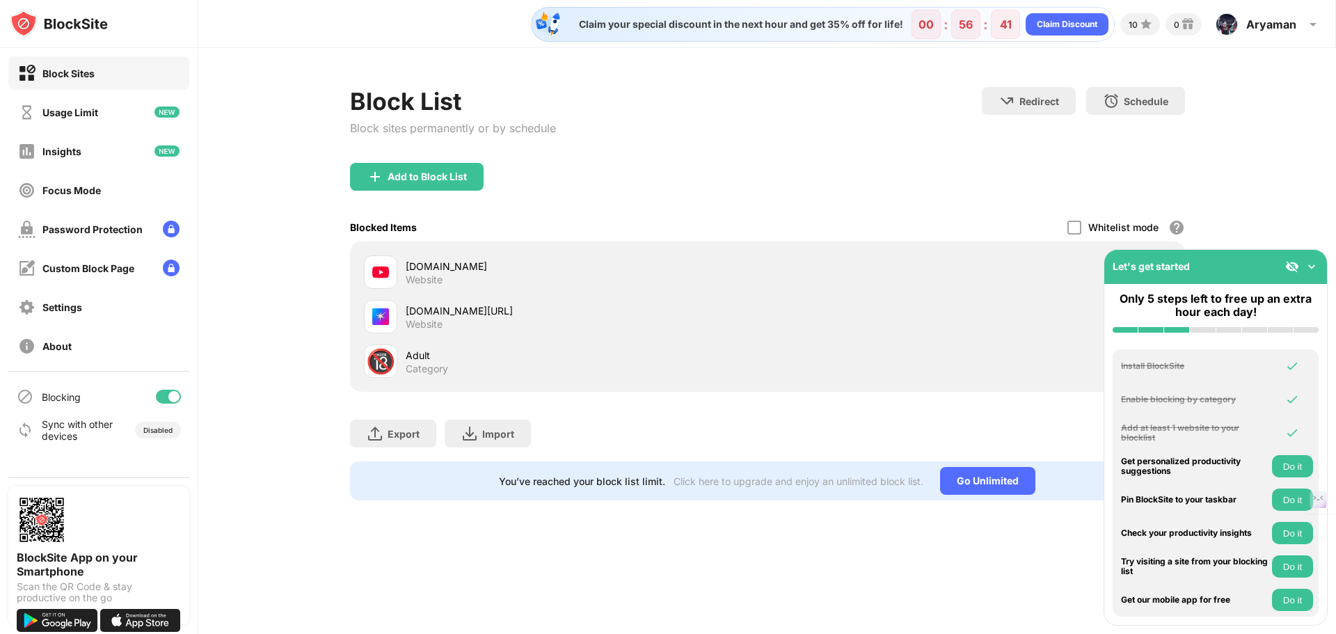
drag, startPoint x: 395, startPoint y: 351, endPoint x: 439, endPoint y: 350, distance: 44.6
click at [395, 351] on div "🔞" at bounding box center [380, 361] width 29 height 29
click at [1077, 228] on div at bounding box center [1075, 228] width 14 height 14
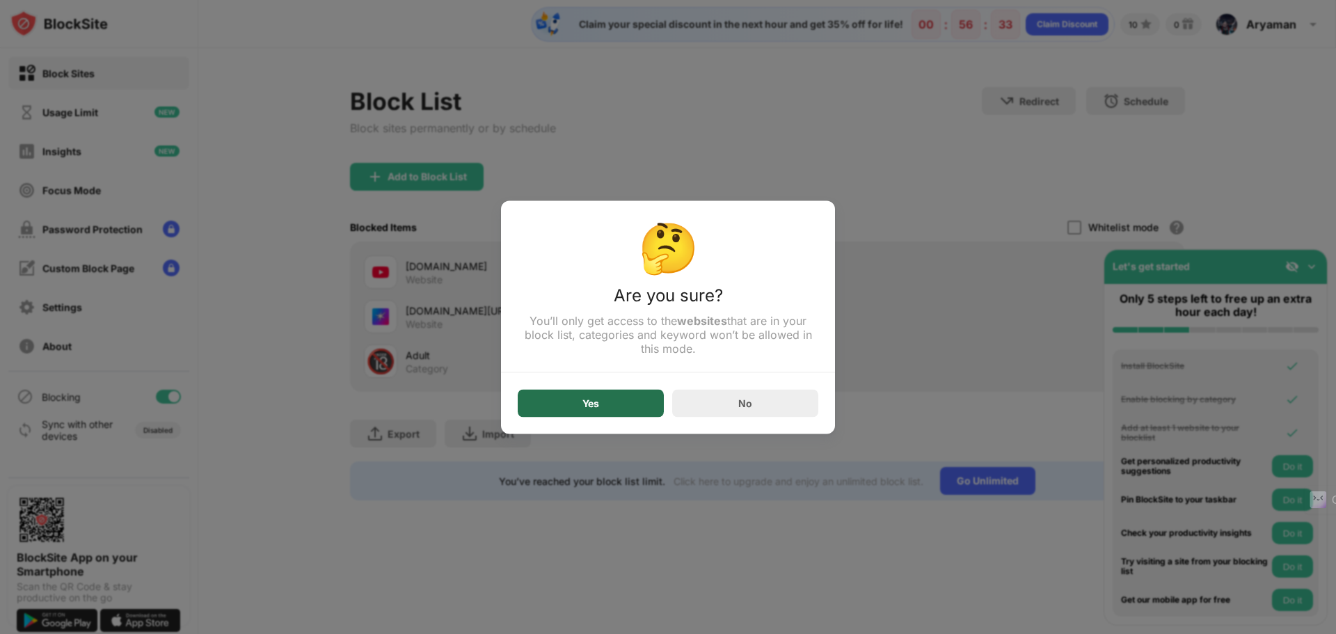
click at [588, 405] on div "Yes" at bounding box center [590, 402] width 17 height 11
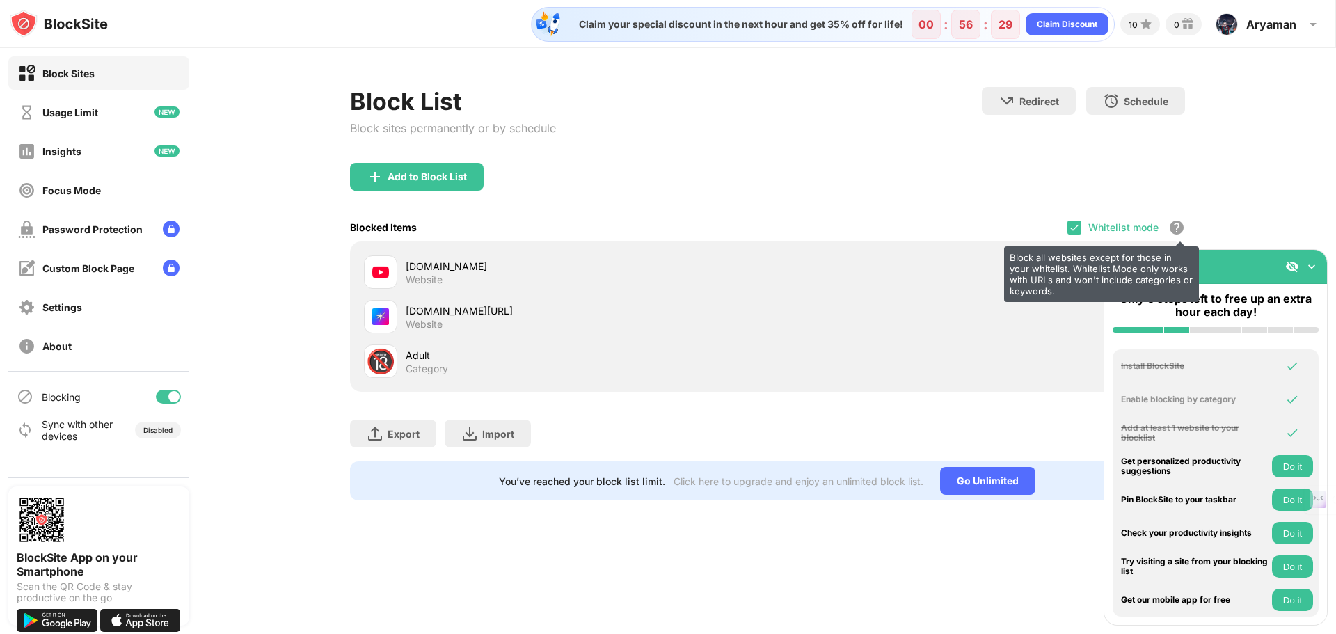
click at [1175, 224] on div "Block all websites except for those in your whitelist. Whitelist Mode only work…" at bounding box center [1176, 227] width 17 height 17
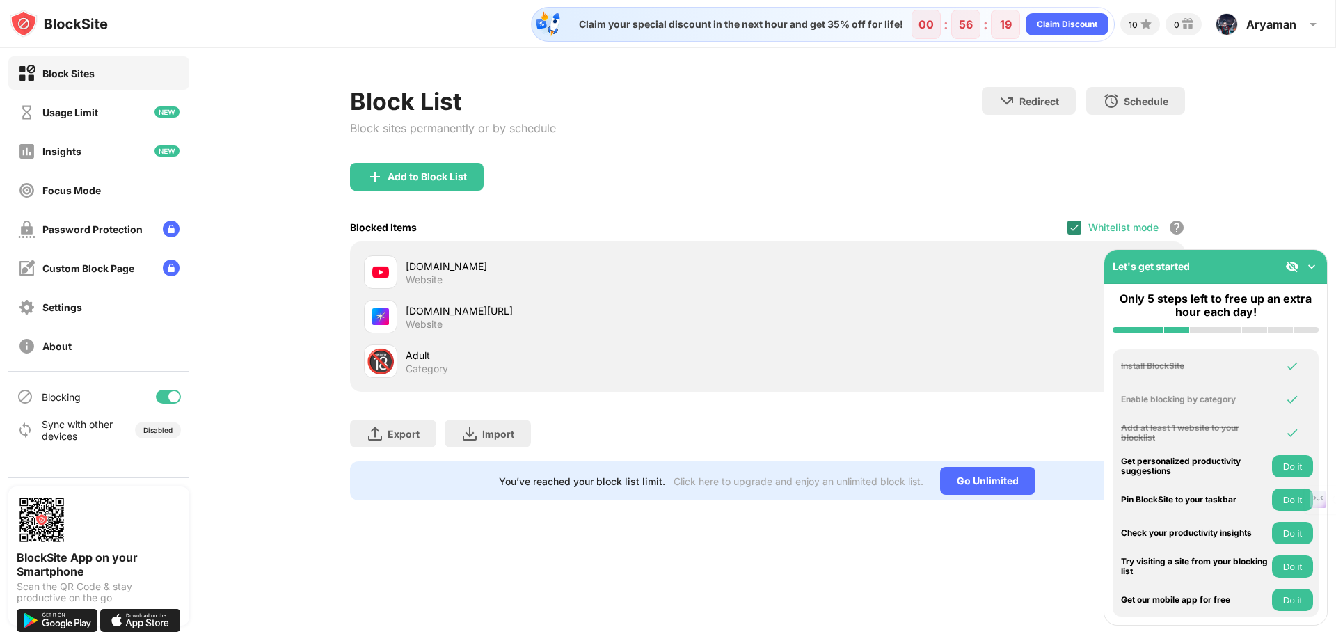
click at [1070, 233] on div at bounding box center [1075, 228] width 14 height 14
click at [1073, 227] on div at bounding box center [1075, 228] width 14 height 14
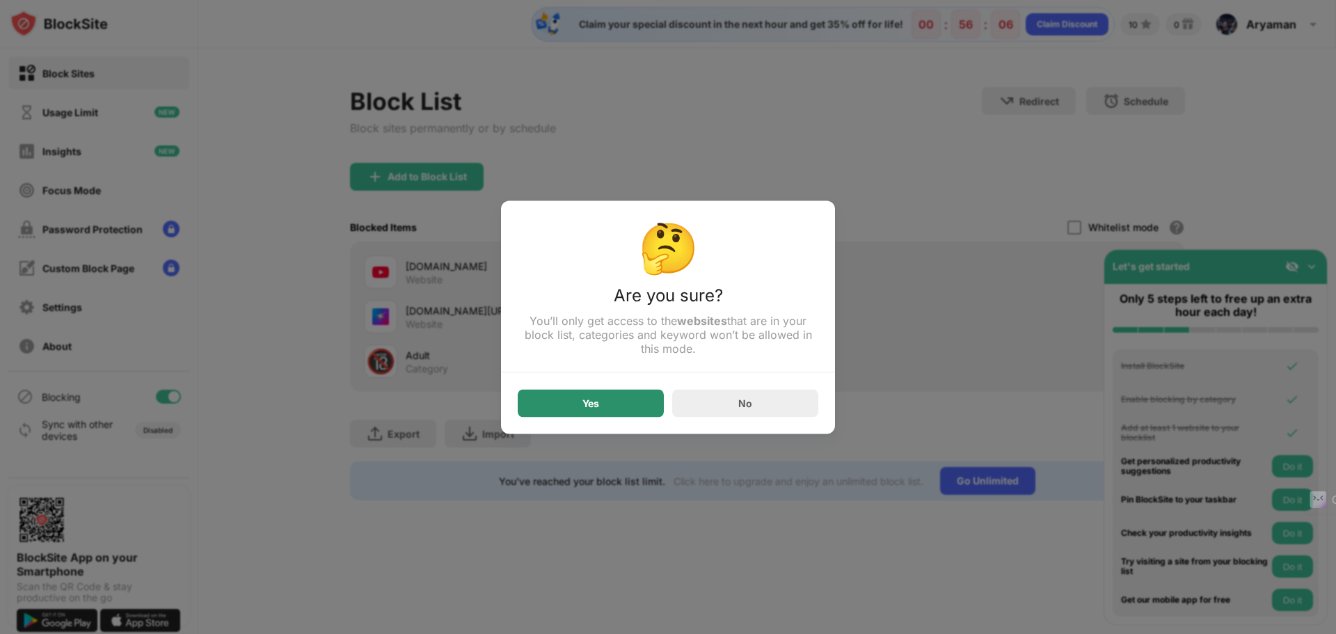
click at [641, 403] on div "Yes" at bounding box center [591, 403] width 146 height 28
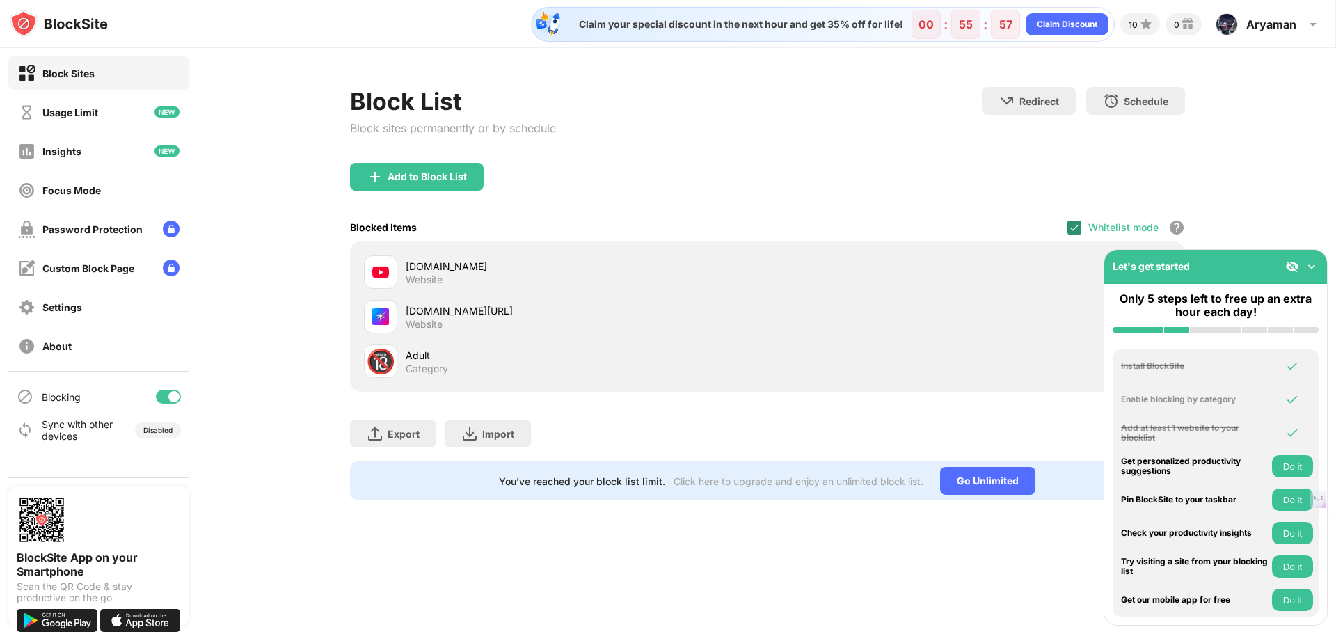
click at [1073, 230] on img at bounding box center [1074, 227] width 11 height 11
click at [1311, 262] on img at bounding box center [1312, 267] width 14 height 14
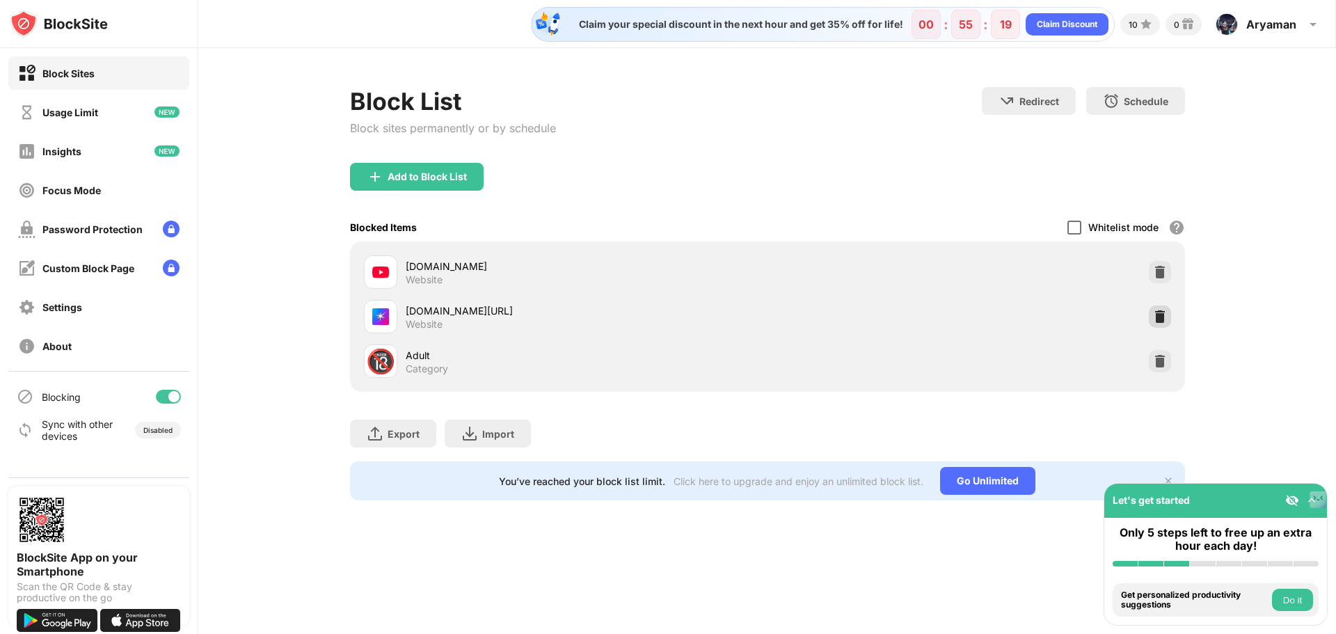
click at [1153, 322] on img at bounding box center [1160, 317] width 14 height 14
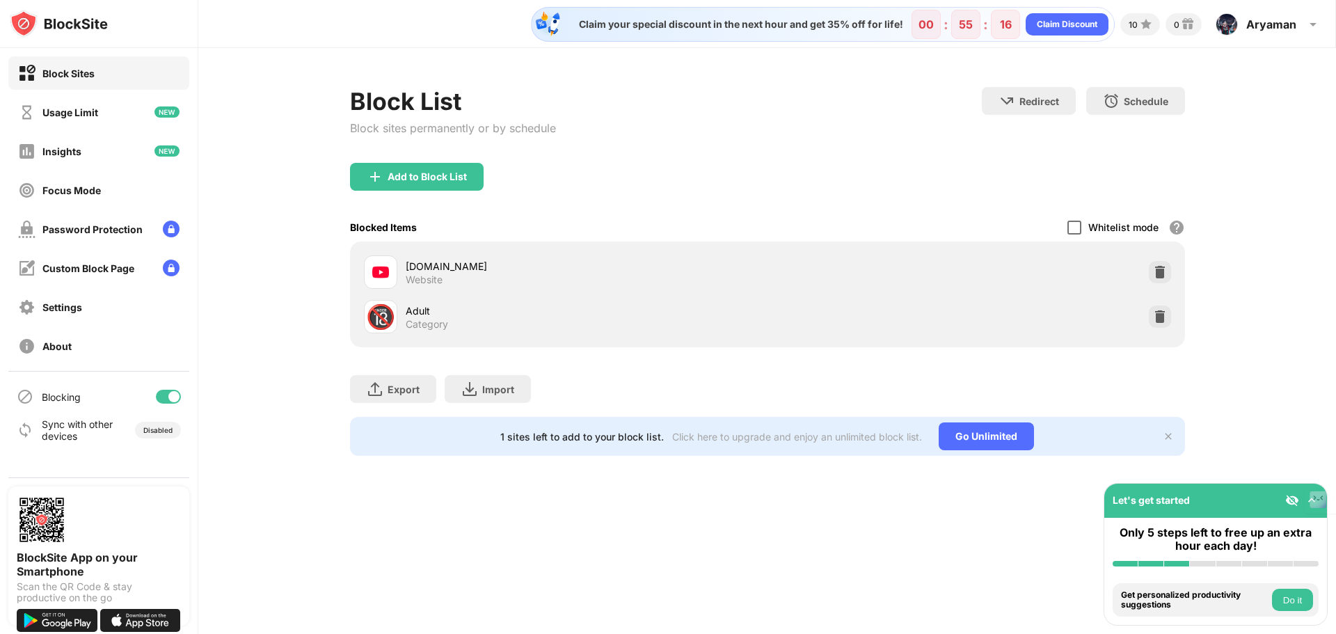
click at [1149, 324] on div "🔞 Adult Category" at bounding box center [767, 316] width 818 height 45
click at [1152, 318] on div at bounding box center [1160, 317] width 22 height 22
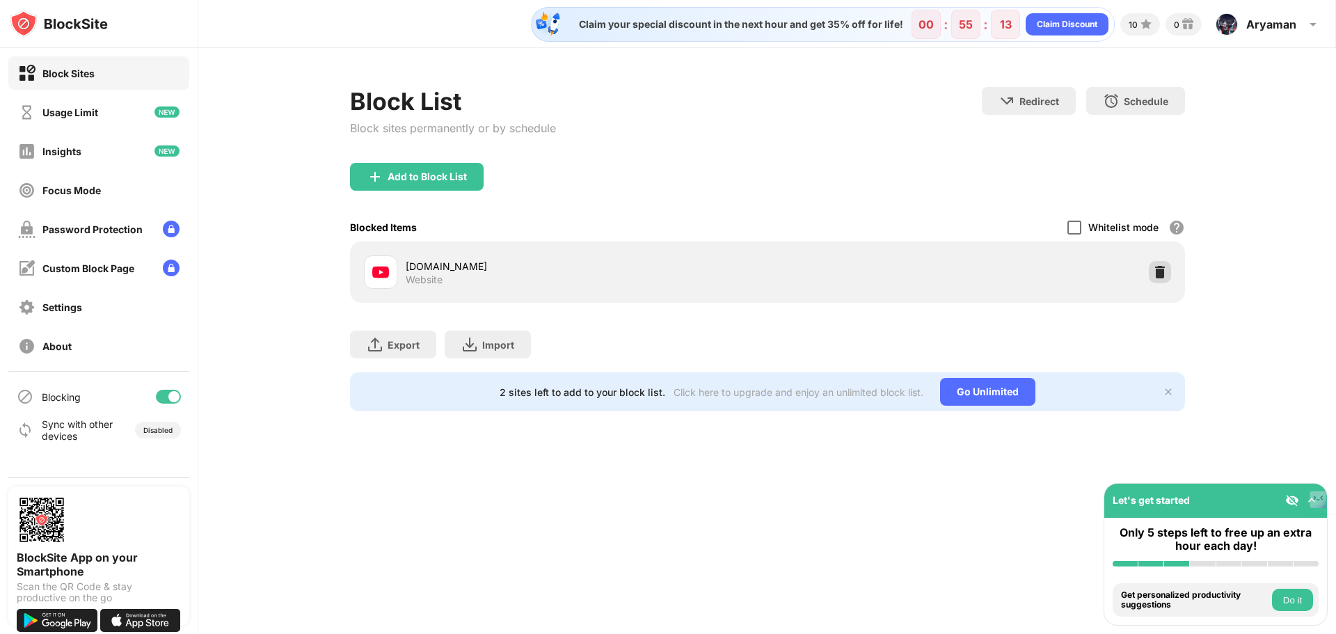
click at [1157, 278] on img at bounding box center [1160, 272] width 14 height 14
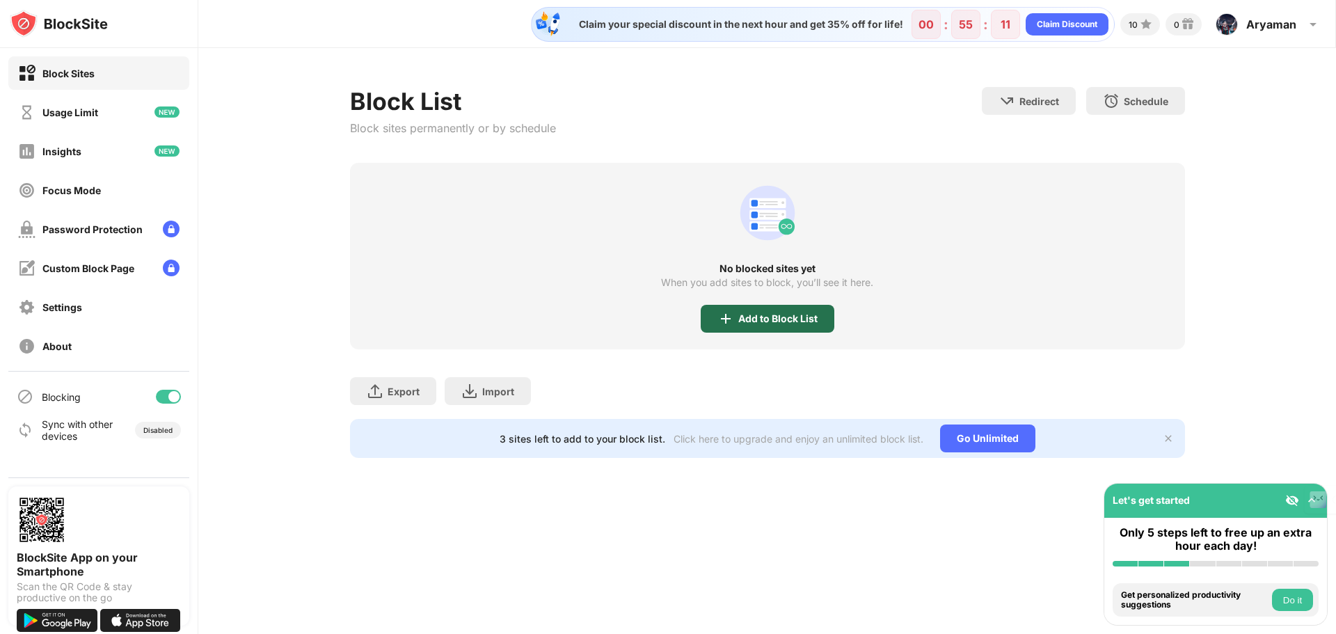
click at [747, 326] on div "Add to Block List" at bounding box center [768, 319] width 134 height 28
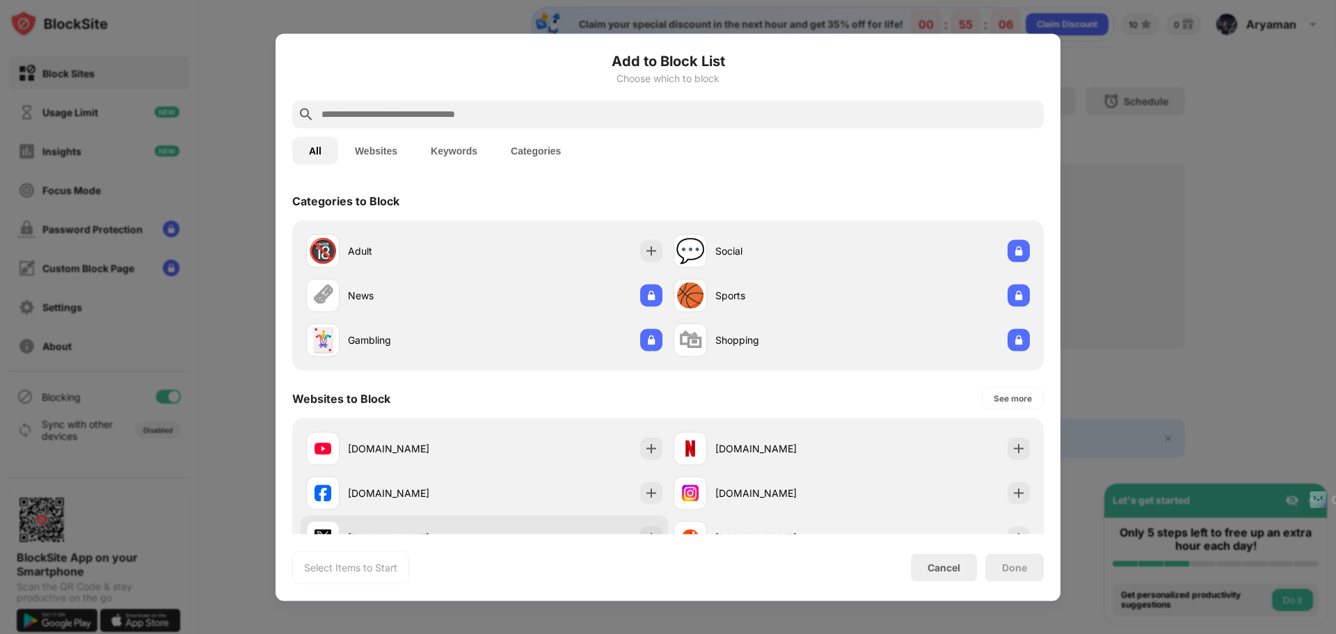
scroll to position [139, 0]
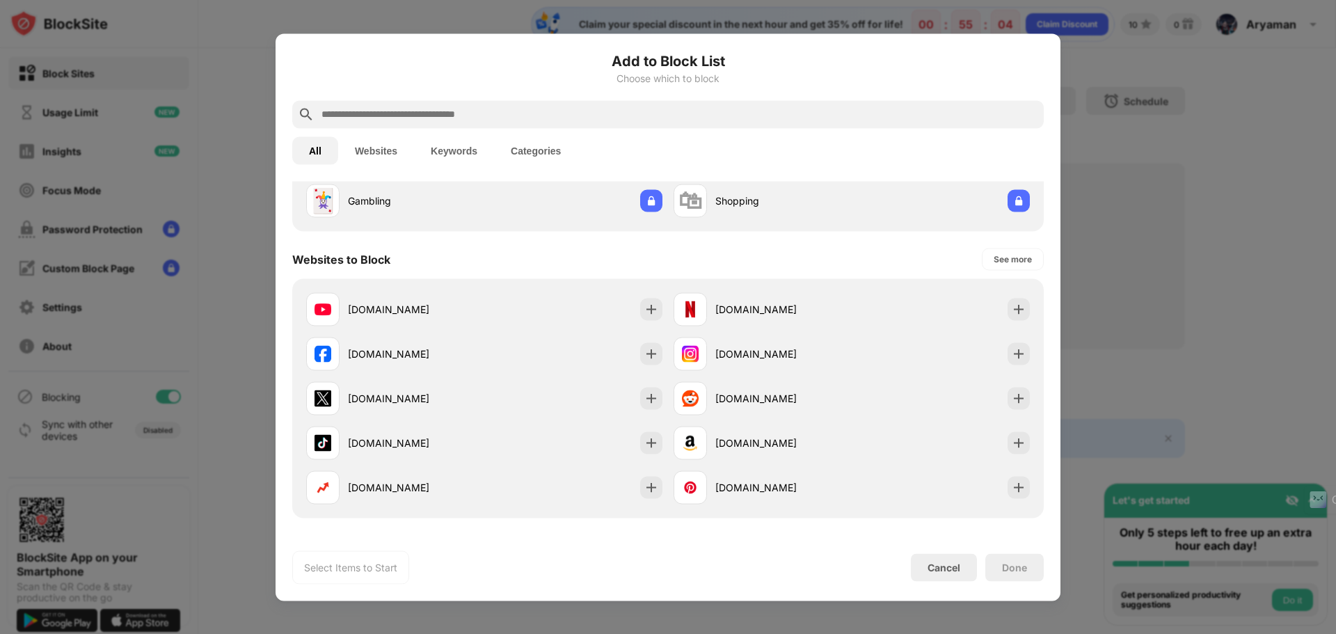
click at [479, 107] on input "text" at bounding box center [679, 114] width 718 height 17
click at [516, 142] on button "Categories" at bounding box center [536, 150] width 84 height 28
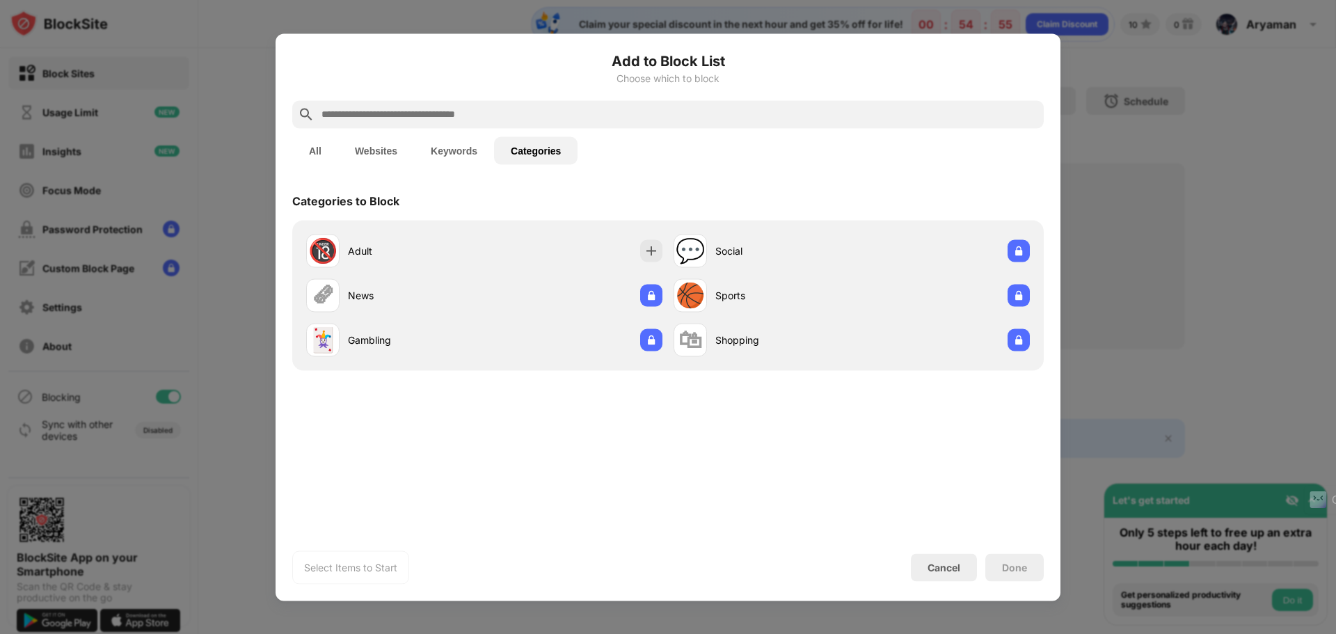
click at [438, 145] on button "Keywords" at bounding box center [454, 150] width 80 height 28
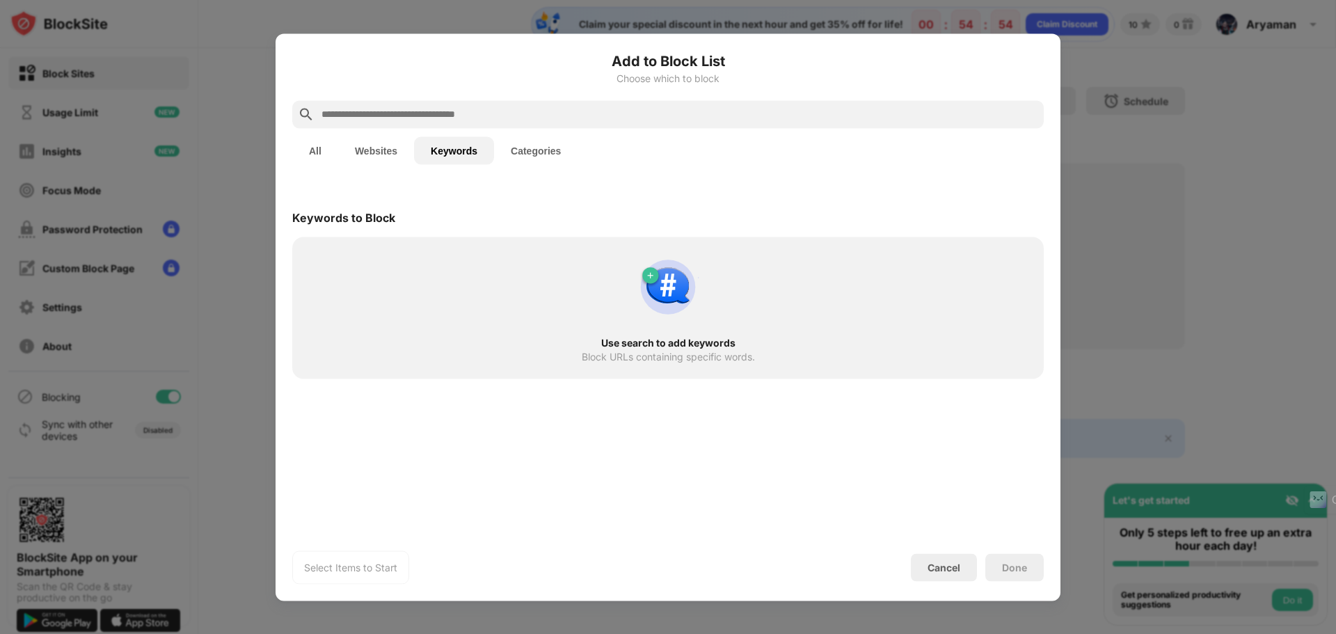
click at [341, 143] on button "Websites" at bounding box center [376, 150] width 76 height 28
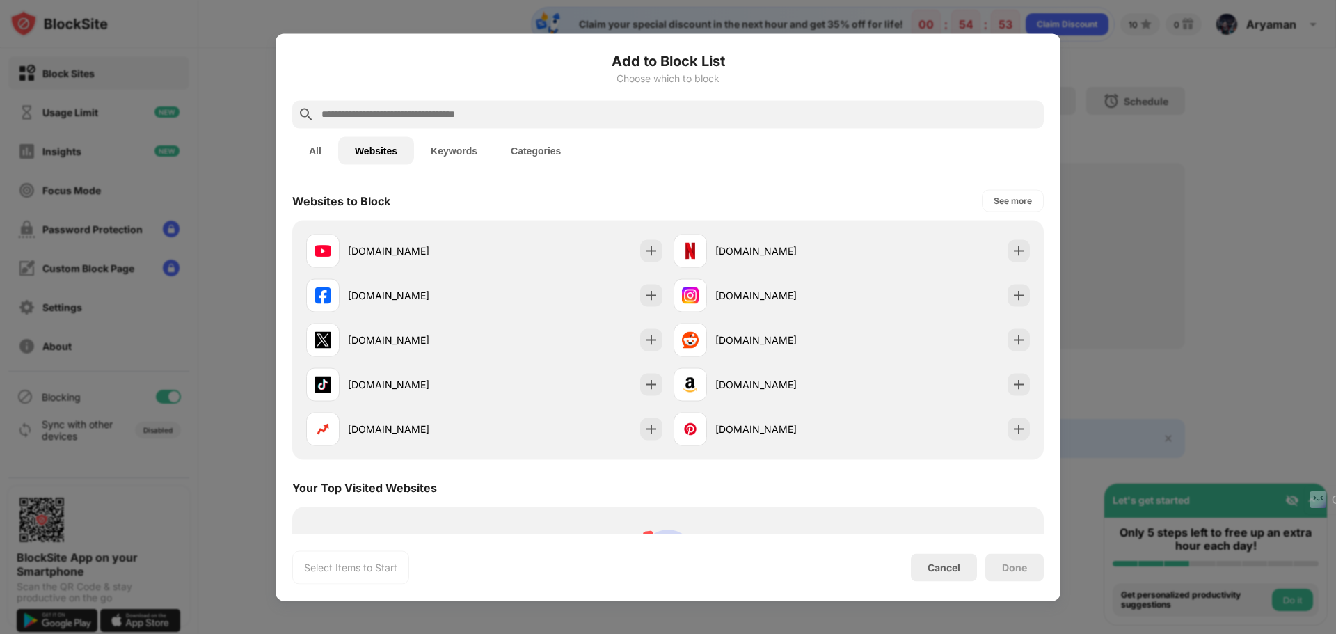
click at [432, 157] on button "Keywords" at bounding box center [454, 150] width 80 height 28
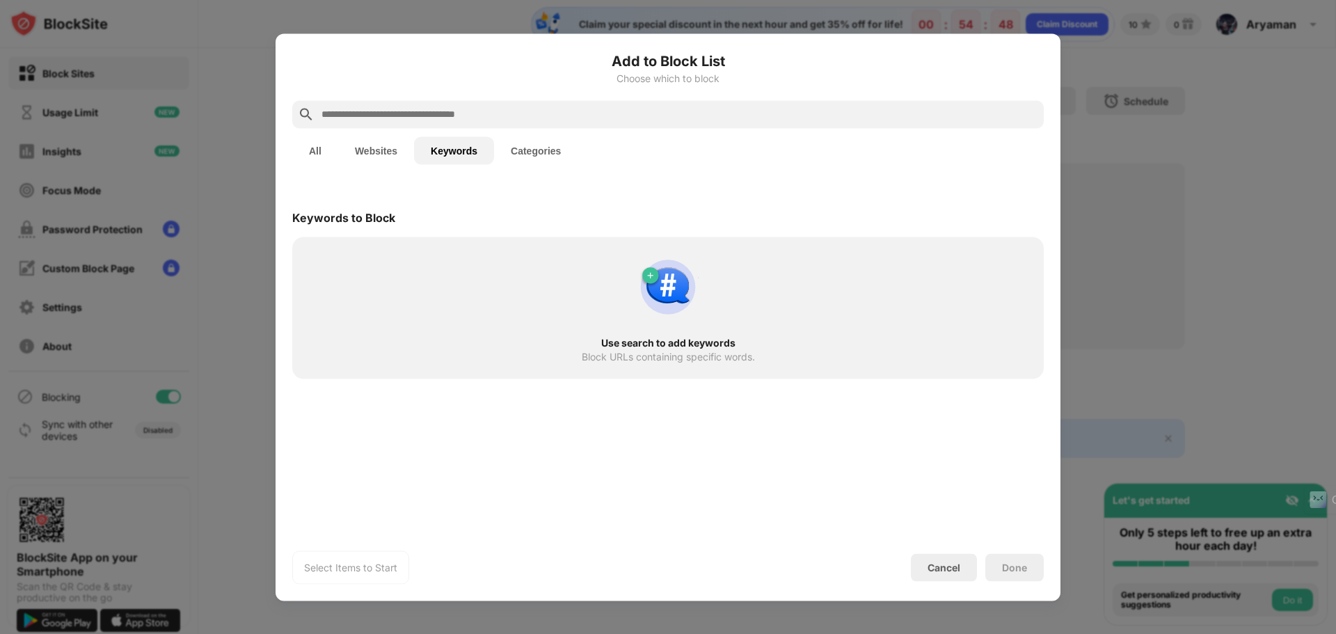
click at [365, 109] on input "text" at bounding box center [679, 114] width 718 height 17
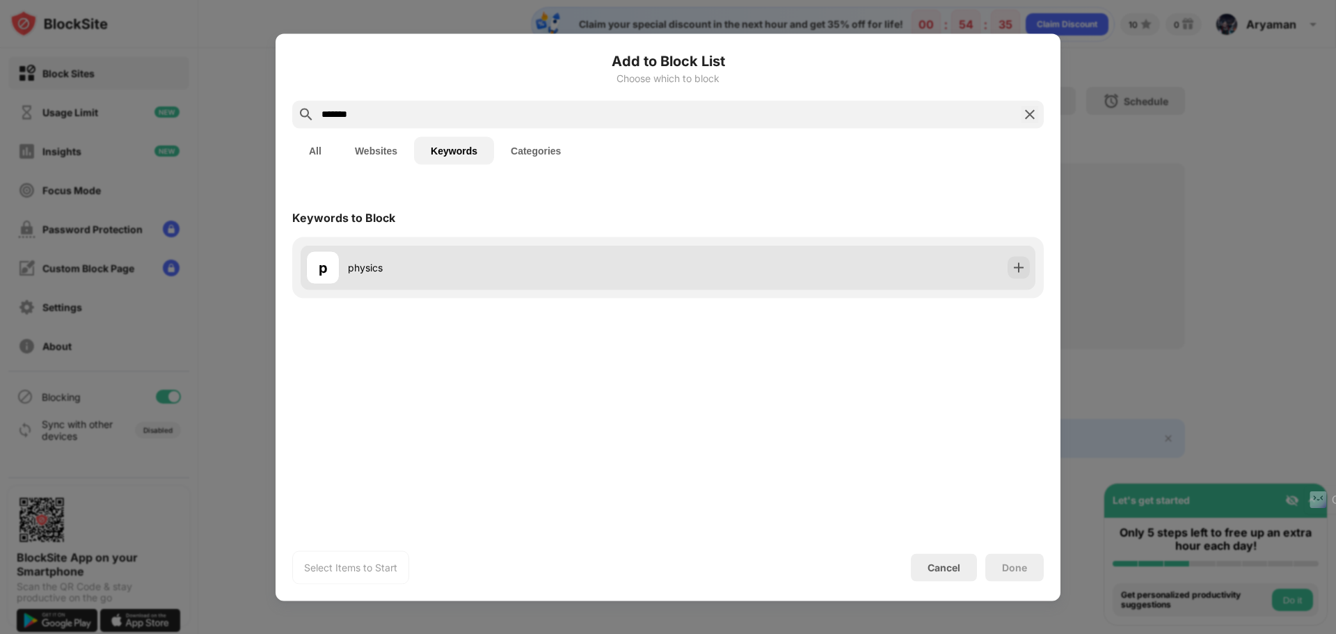
click at [848, 268] on div "p physics" at bounding box center [668, 267] width 735 height 45
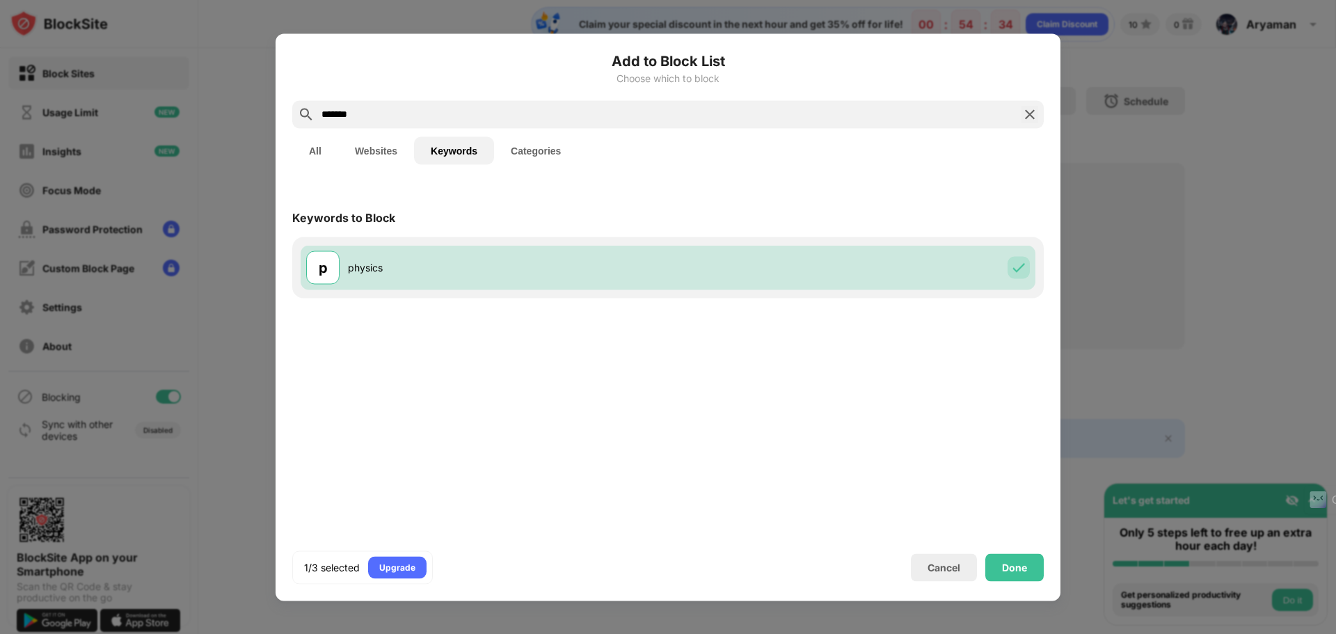
drag, startPoint x: 383, startPoint y: 111, endPoint x: 248, endPoint y: 115, distance: 135.7
click at [263, 633] on div "Add to Block List Choose which to block ******* All Websites Keywords Categorie…" at bounding box center [668, 634] width 1336 height 0
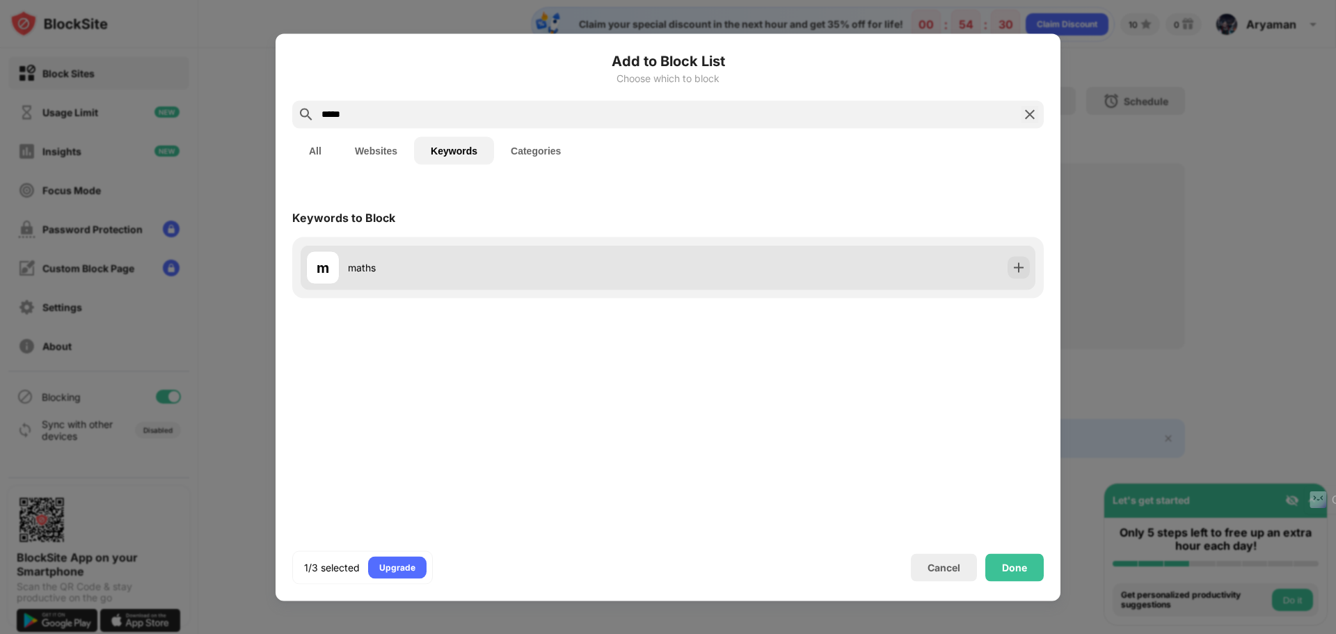
click at [939, 278] on div "m maths" at bounding box center [668, 267] width 735 height 45
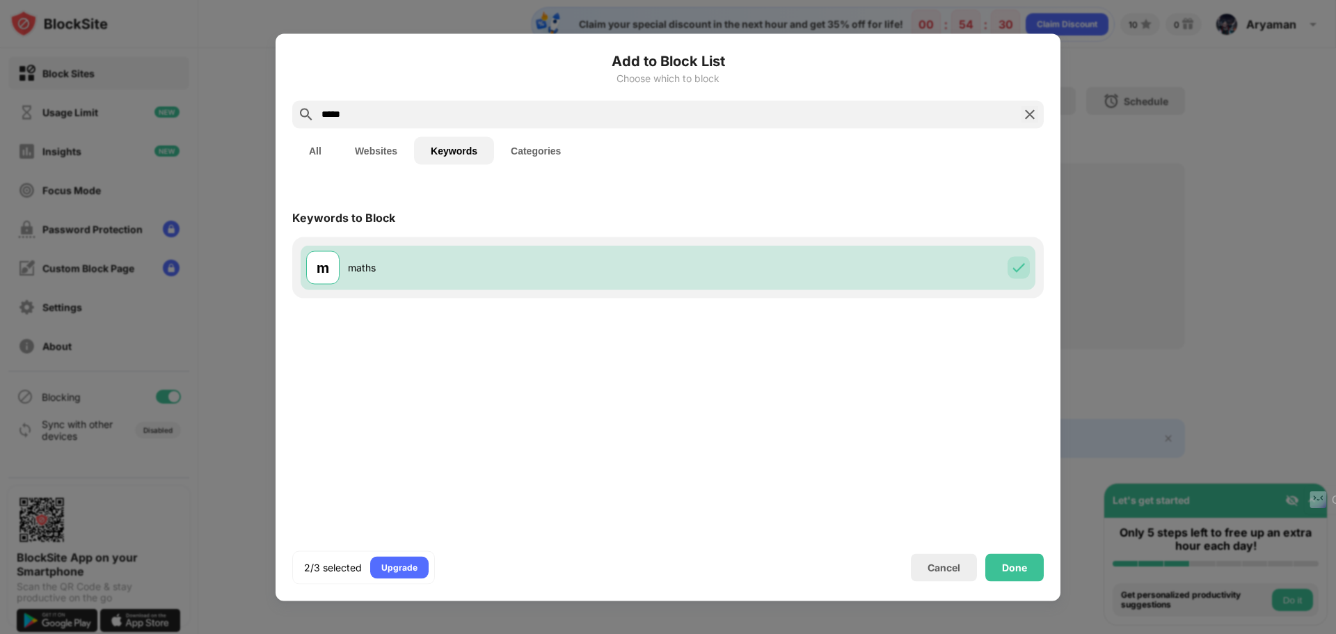
drag, startPoint x: 352, startPoint y: 105, endPoint x: 262, endPoint y: 92, distance: 90.7
click at [269, 633] on div "Add to Block List Choose which to block ***** All Websites Keywords Categories …" at bounding box center [668, 634] width 1336 height 0
drag, startPoint x: 351, startPoint y: 113, endPoint x: 317, endPoint y: 104, distance: 36.0
click at [317, 104] on div "*****" at bounding box center [668, 114] width 752 height 28
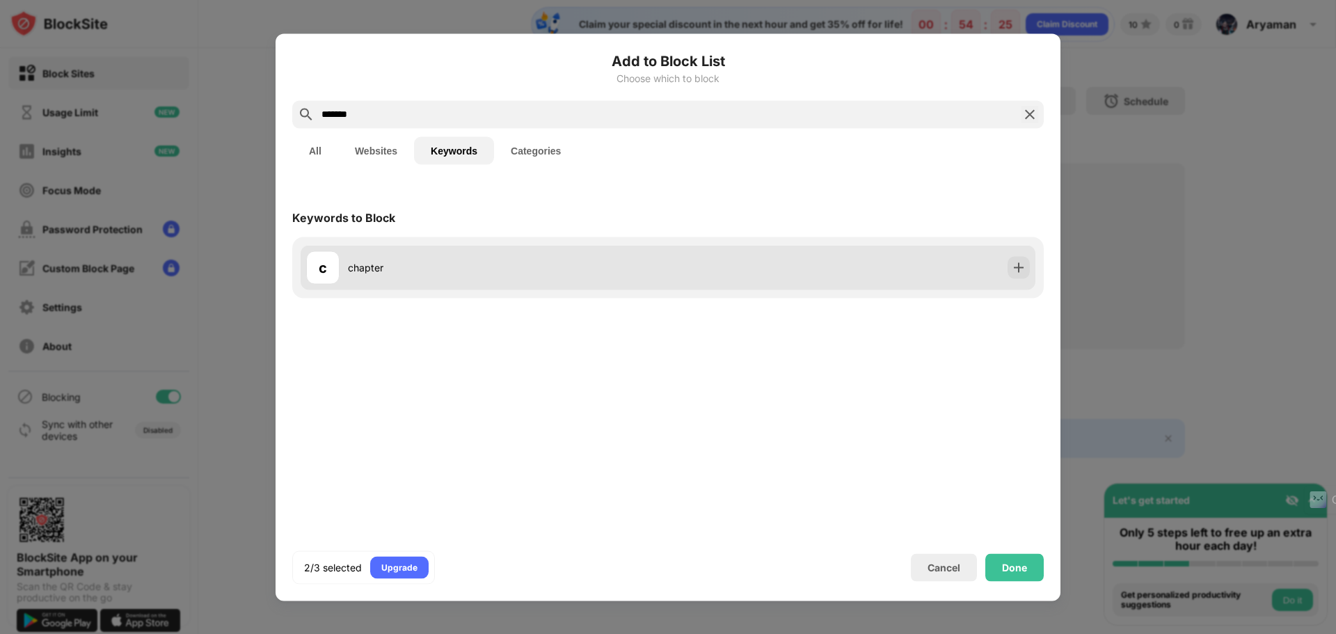
type input "*******"
click at [411, 261] on div "chapter" at bounding box center [508, 267] width 320 height 15
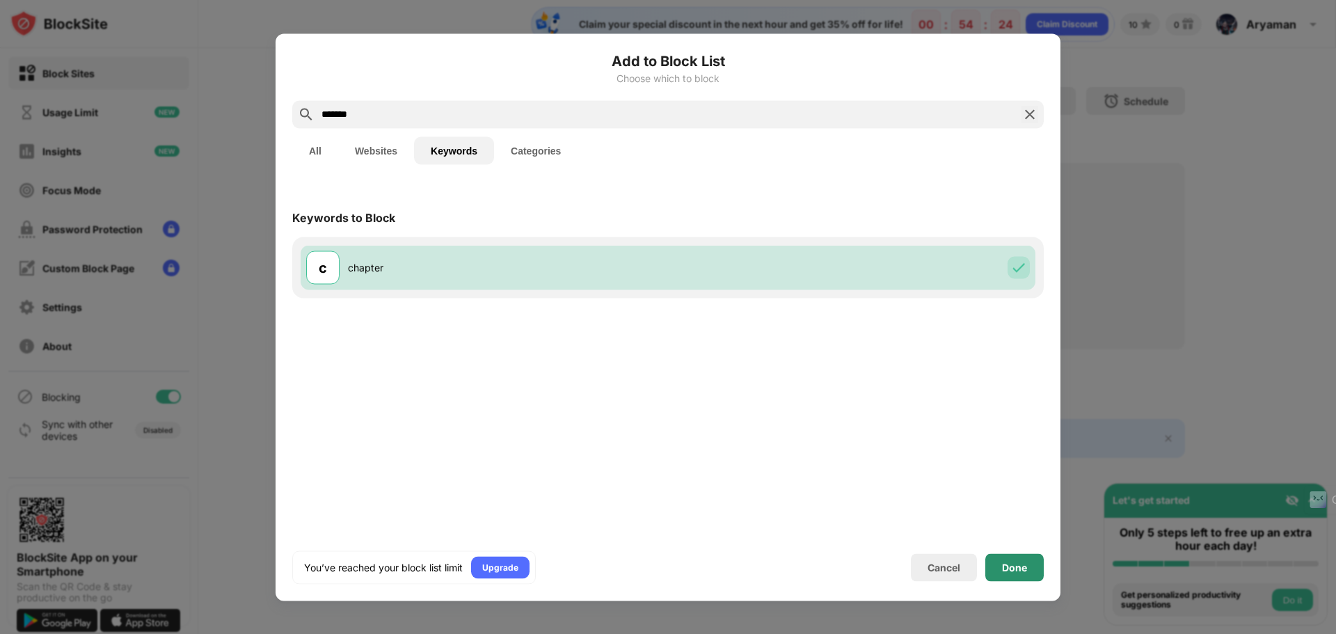
click at [1013, 560] on div "Done" at bounding box center [1014, 567] width 58 height 28
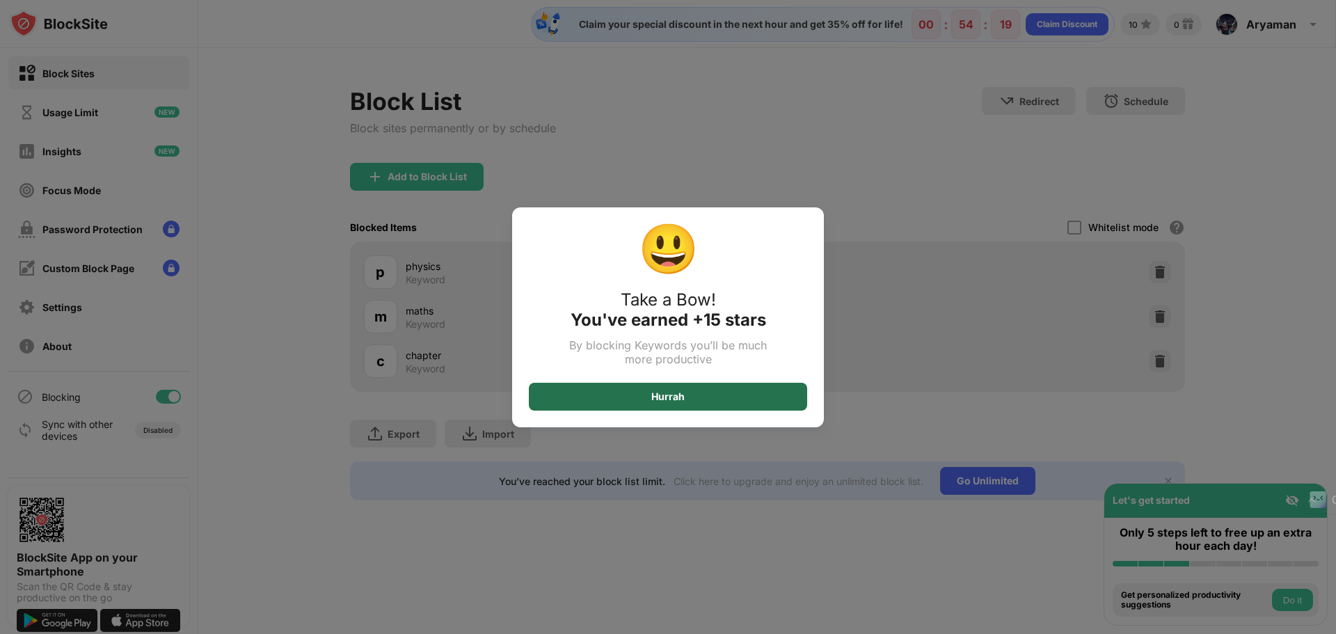
click at [768, 404] on div "Hurrah" at bounding box center [668, 397] width 278 height 28
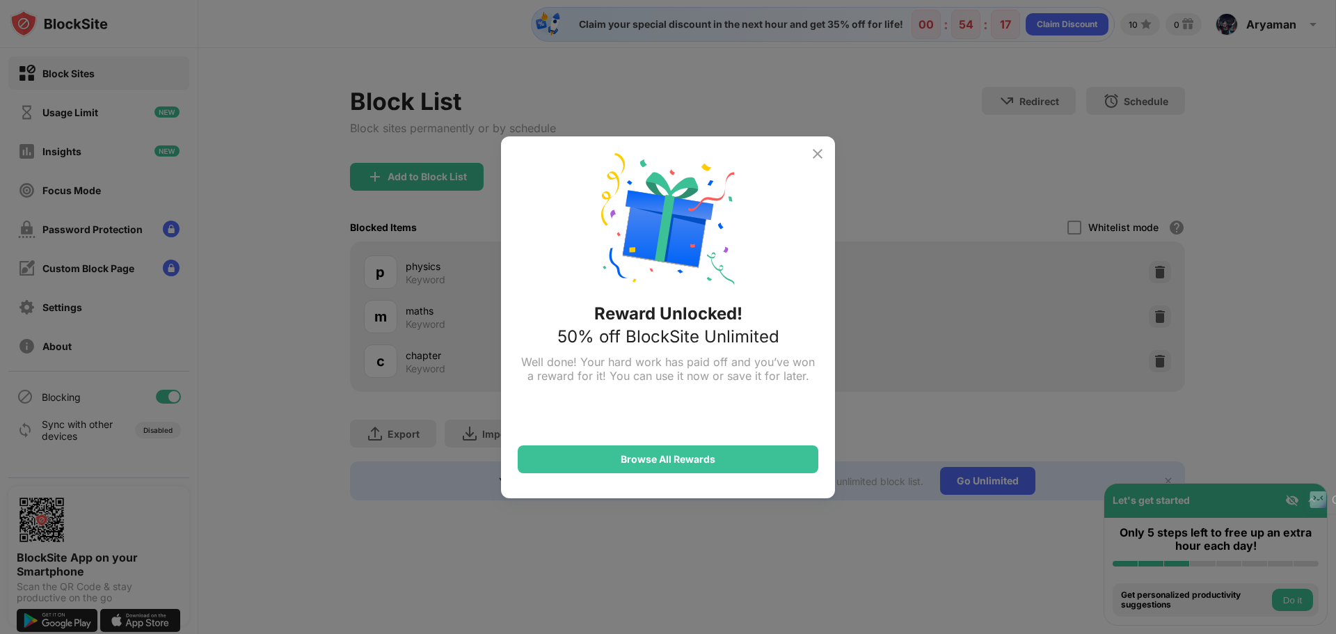
click at [825, 145] on img at bounding box center [817, 153] width 17 height 17
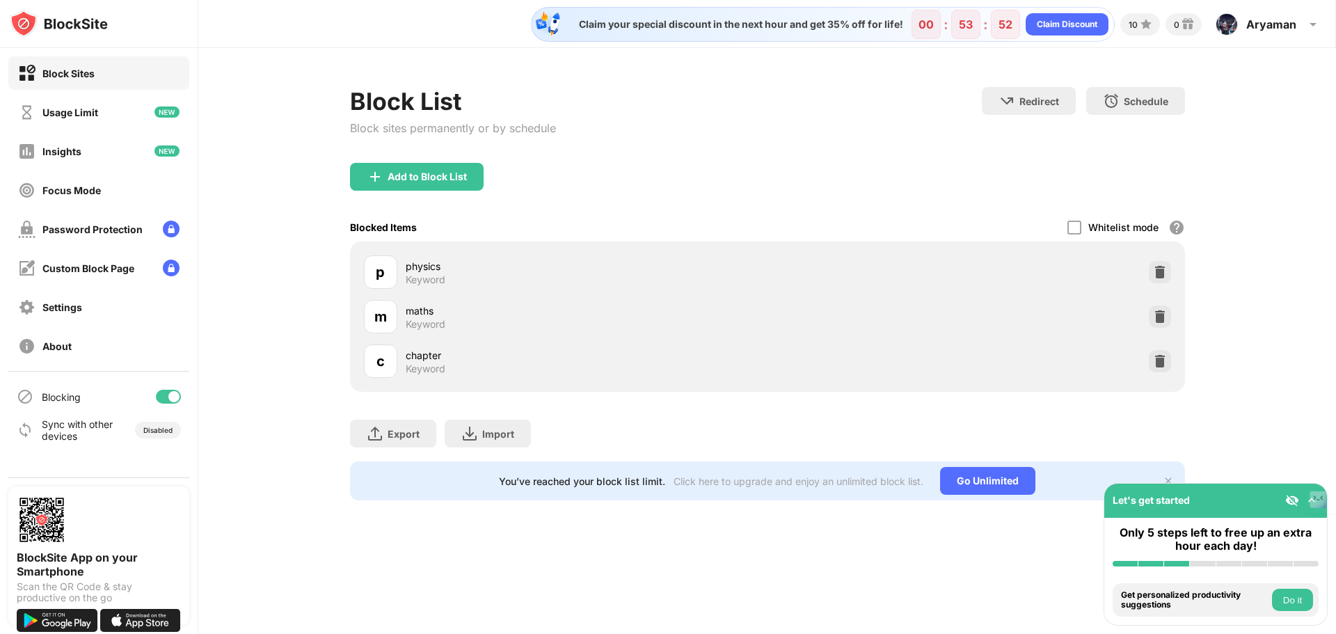
click at [1086, 224] on div "Whitelist mode Block all websites except for those in your whitelist. Whitelist…" at bounding box center [1127, 227] width 118 height 29
click at [1077, 226] on div at bounding box center [1075, 228] width 14 height 14
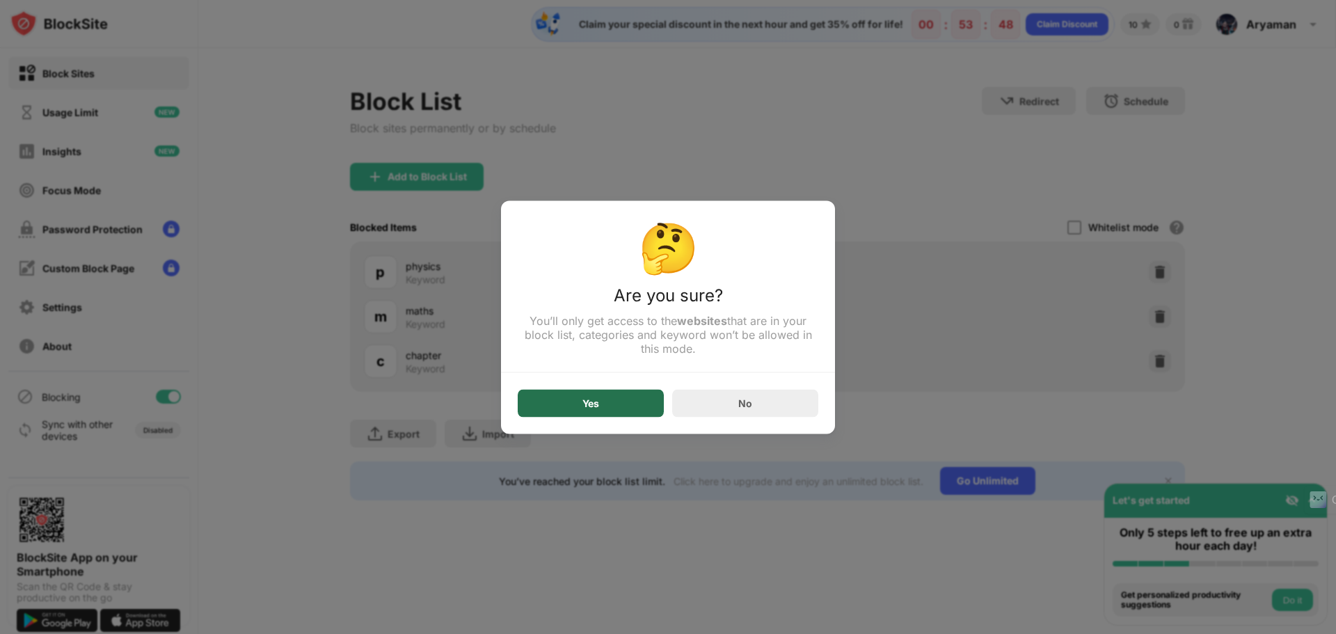
click at [630, 407] on div "Yes" at bounding box center [591, 403] width 146 height 28
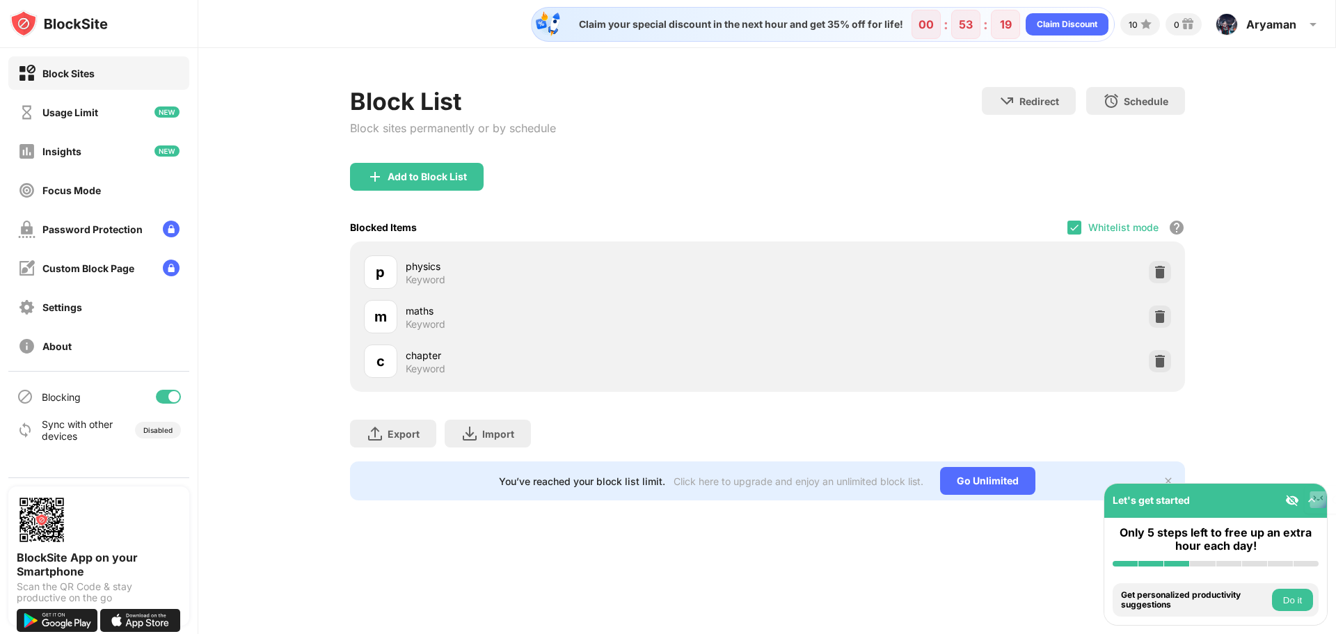
click at [1134, 230] on div "Whitelist mode" at bounding box center [1123, 227] width 70 height 12
click at [1078, 223] on img at bounding box center [1074, 227] width 11 height 11
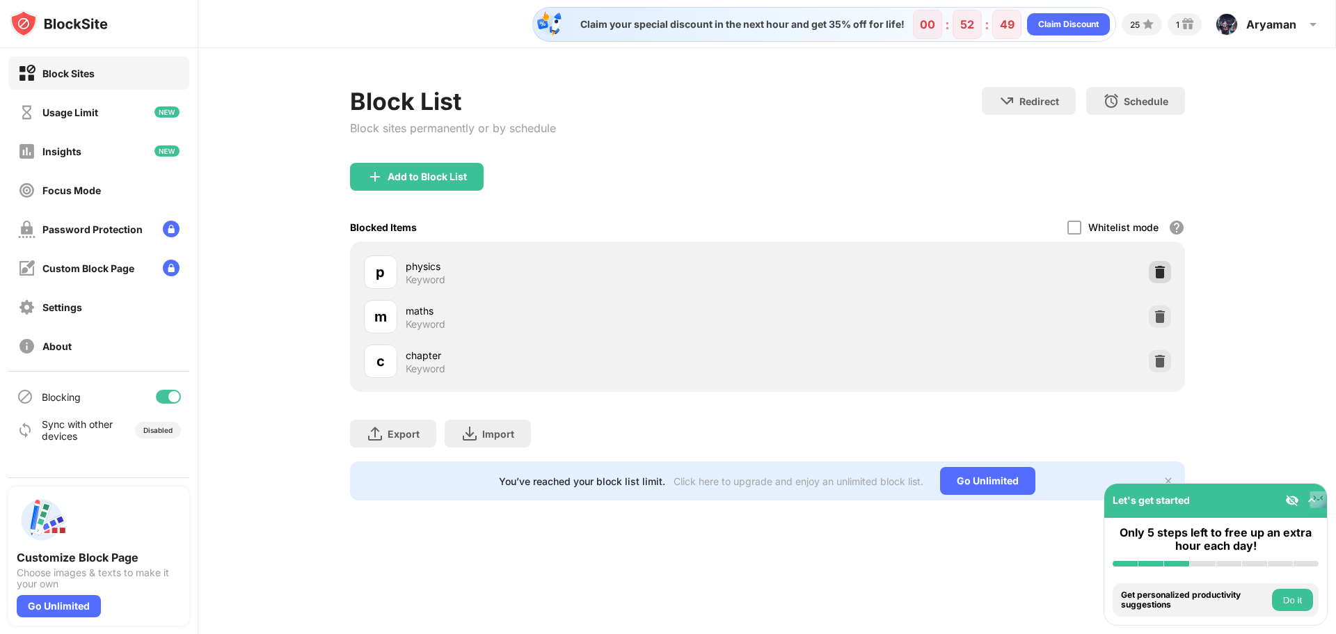
click at [1161, 275] on img at bounding box center [1160, 272] width 14 height 14
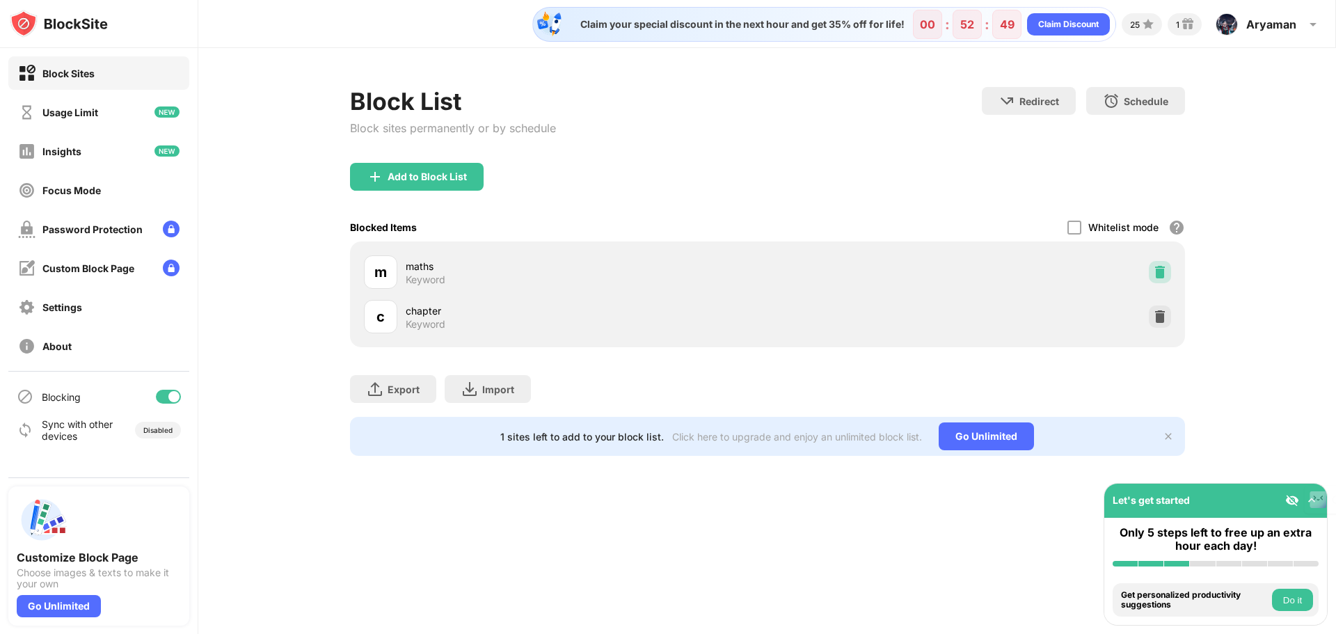
click at [1161, 275] on img at bounding box center [1160, 272] width 14 height 14
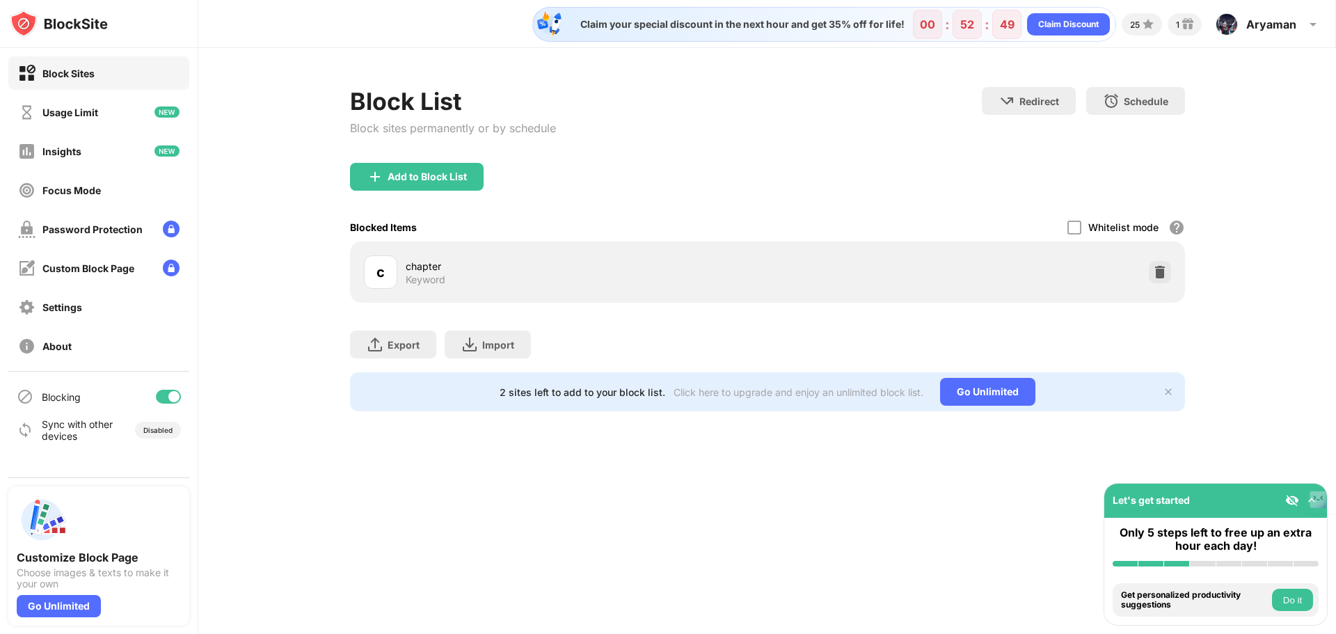
click at [1161, 275] on img at bounding box center [1160, 272] width 14 height 14
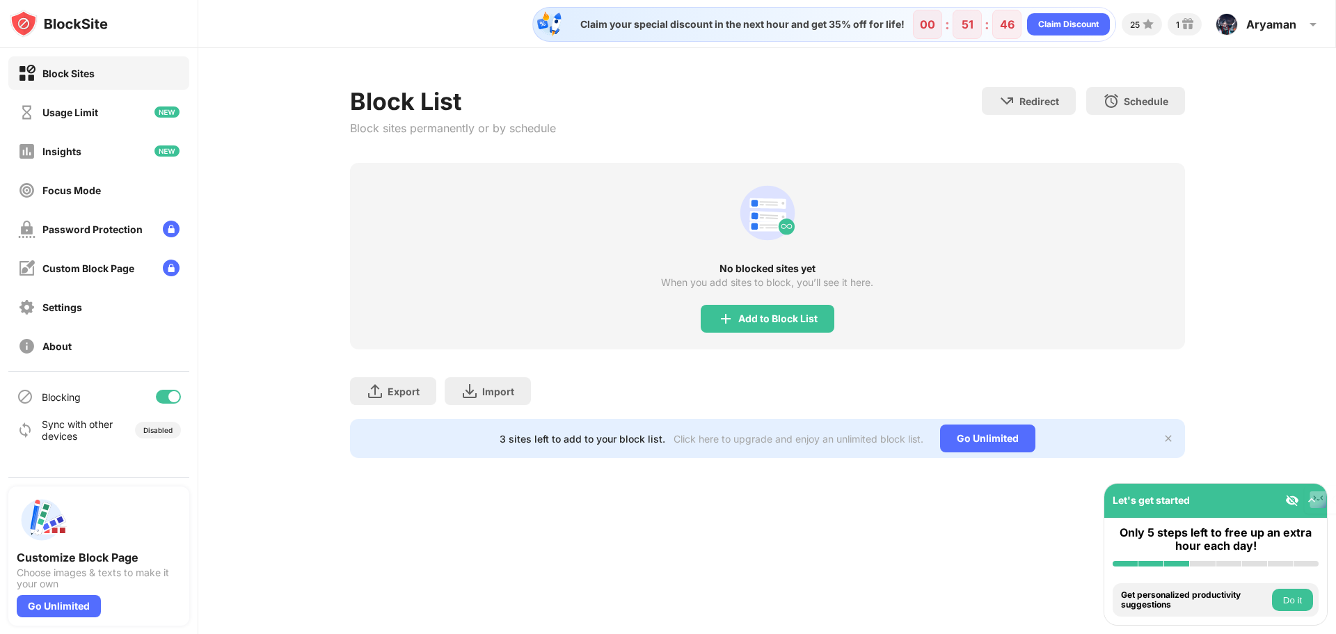
click at [1297, 381] on div "Block List Block sites permanently or by schedule Redirect Choose a site to be …" at bounding box center [767, 272] width 1138 height 449
